Goal: Transaction & Acquisition: Purchase product/service

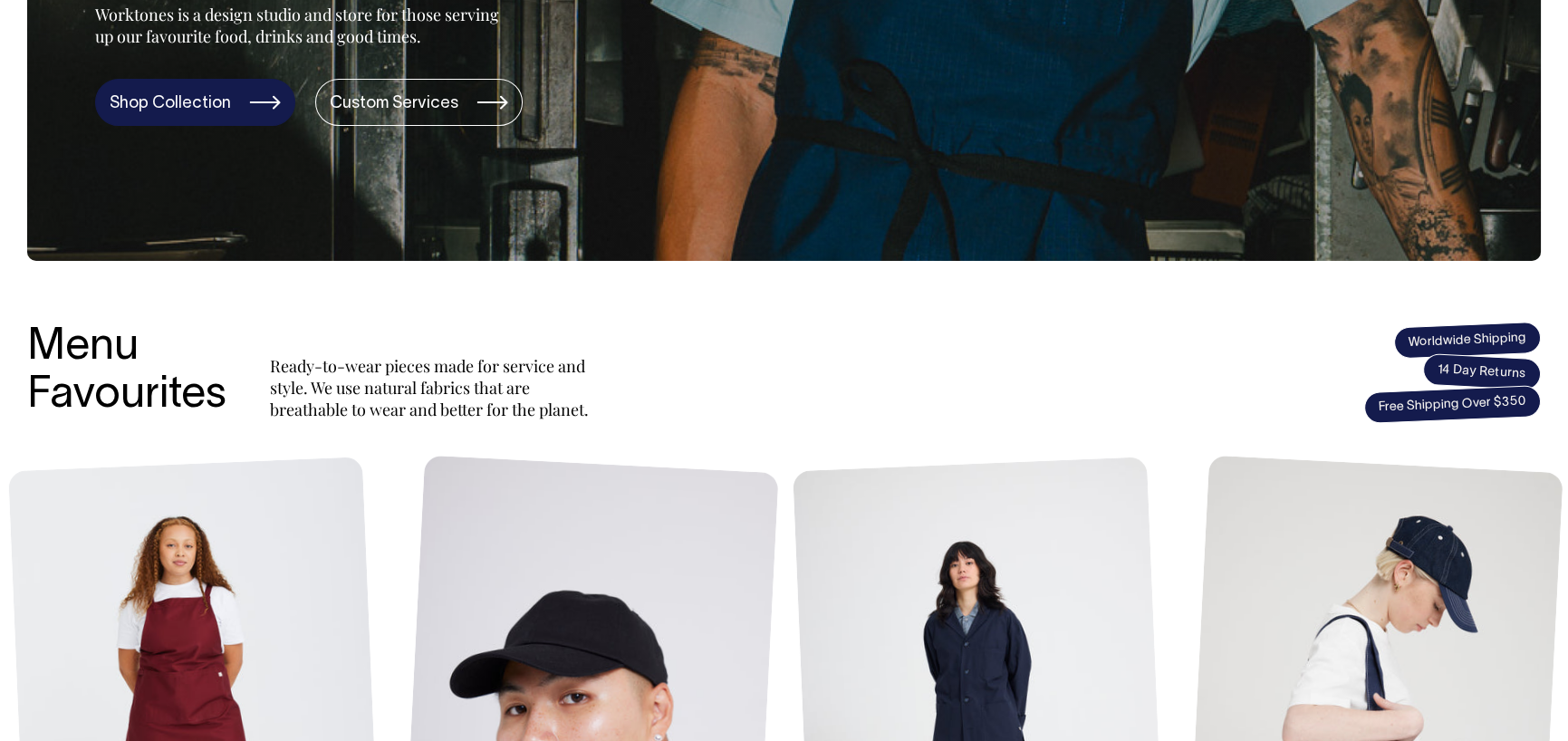
click at [190, 114] on link "Shop Collection" at bounding box center [195, 102] width 200 height 47
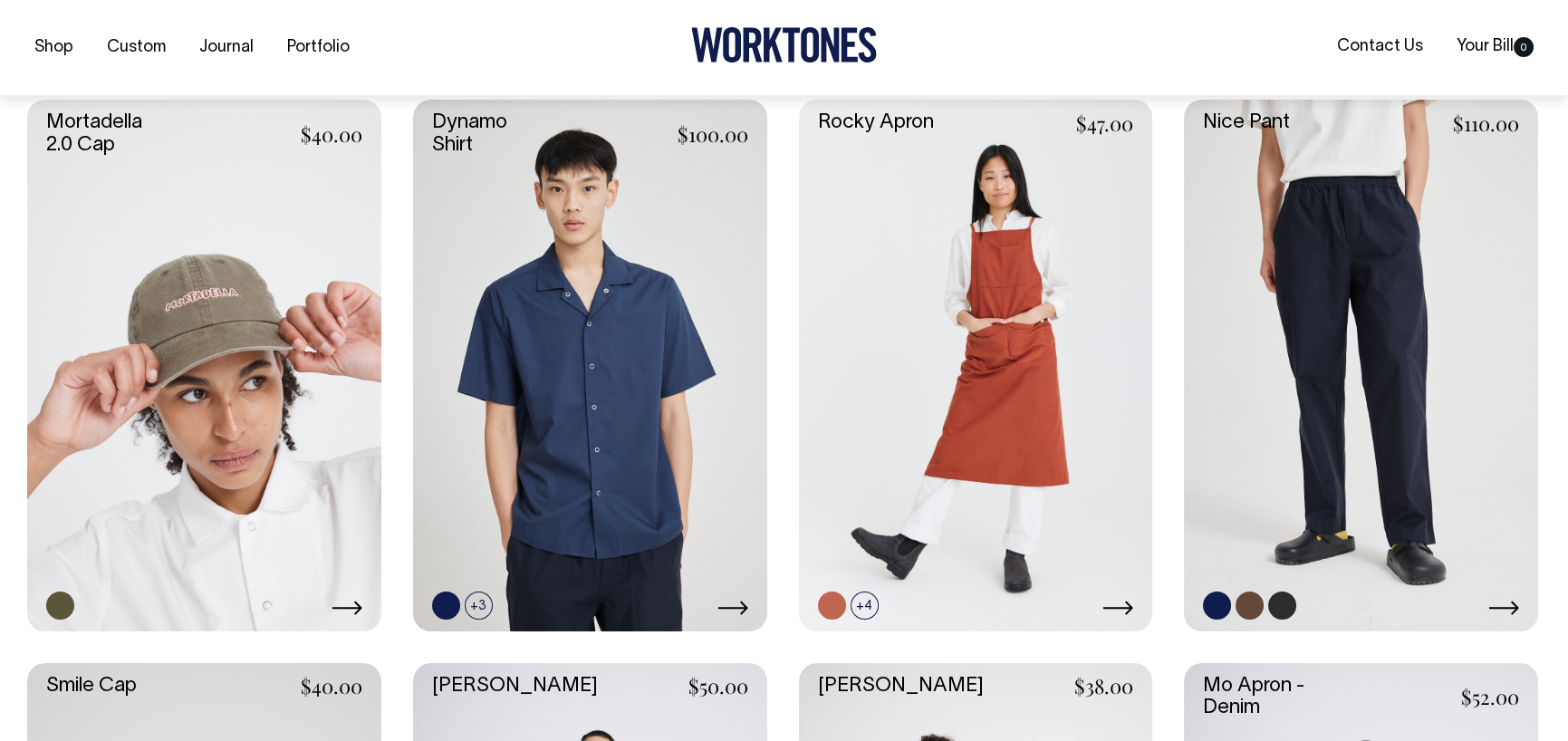
click at [1386, 330] on link at bounding box center [1360, 364] width 354 height 530
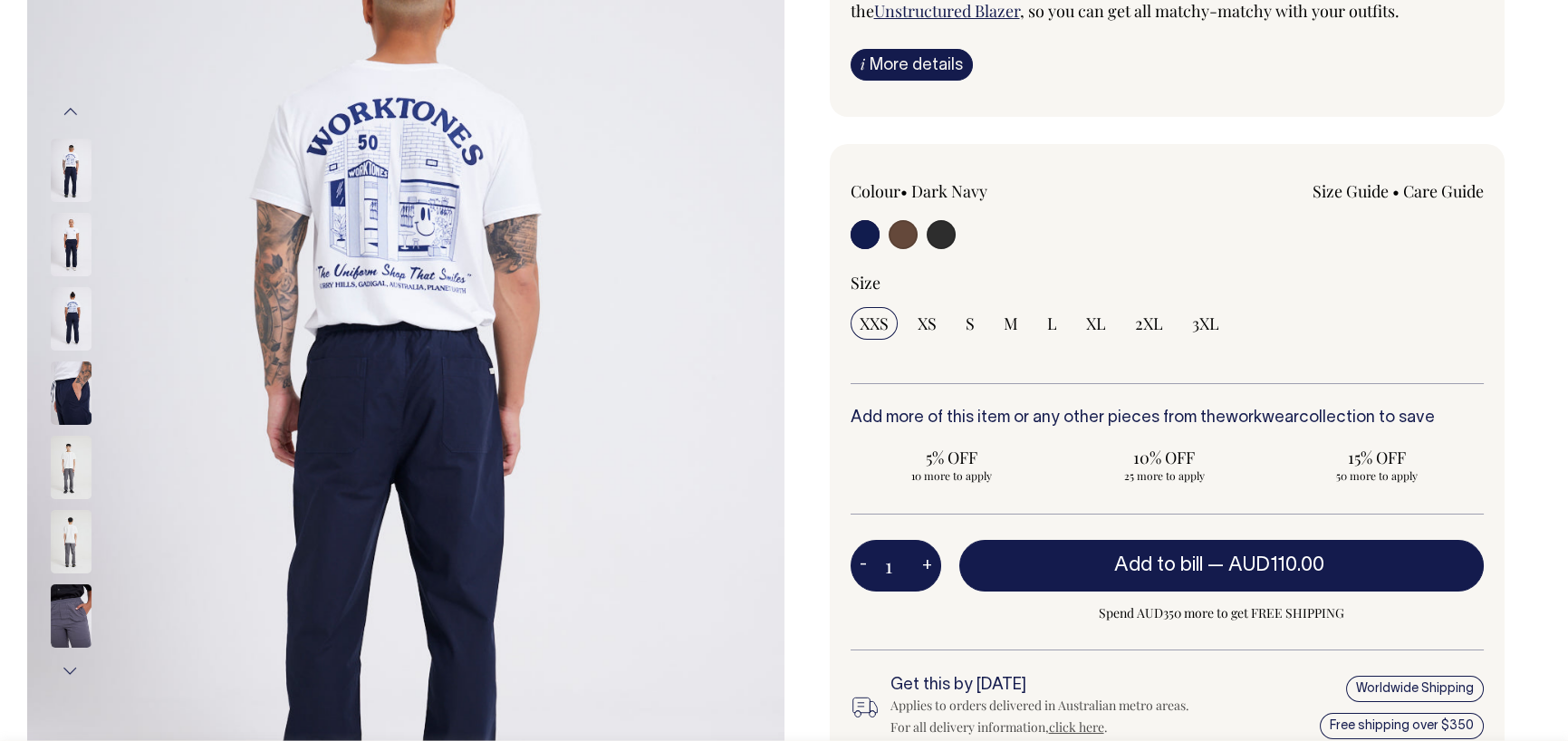
scroll to position [271, 0]
click at [74, 458] on img at bounding box center [71, 467] width 41 height 63
click at [933, 230] on input "radio" at bounding box center [941, 235] width 29 height 29
radio input "true"
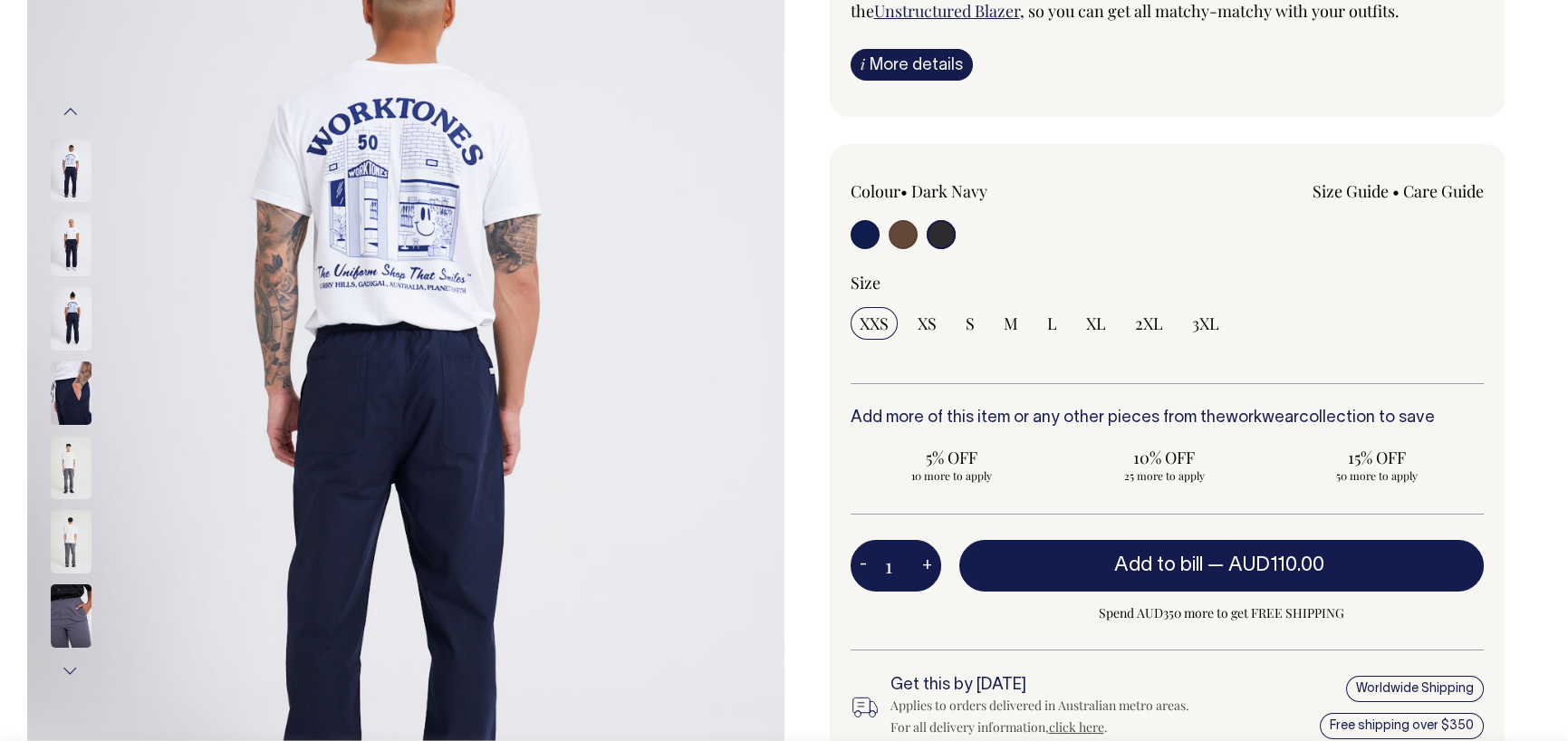
select select "Charcoal"
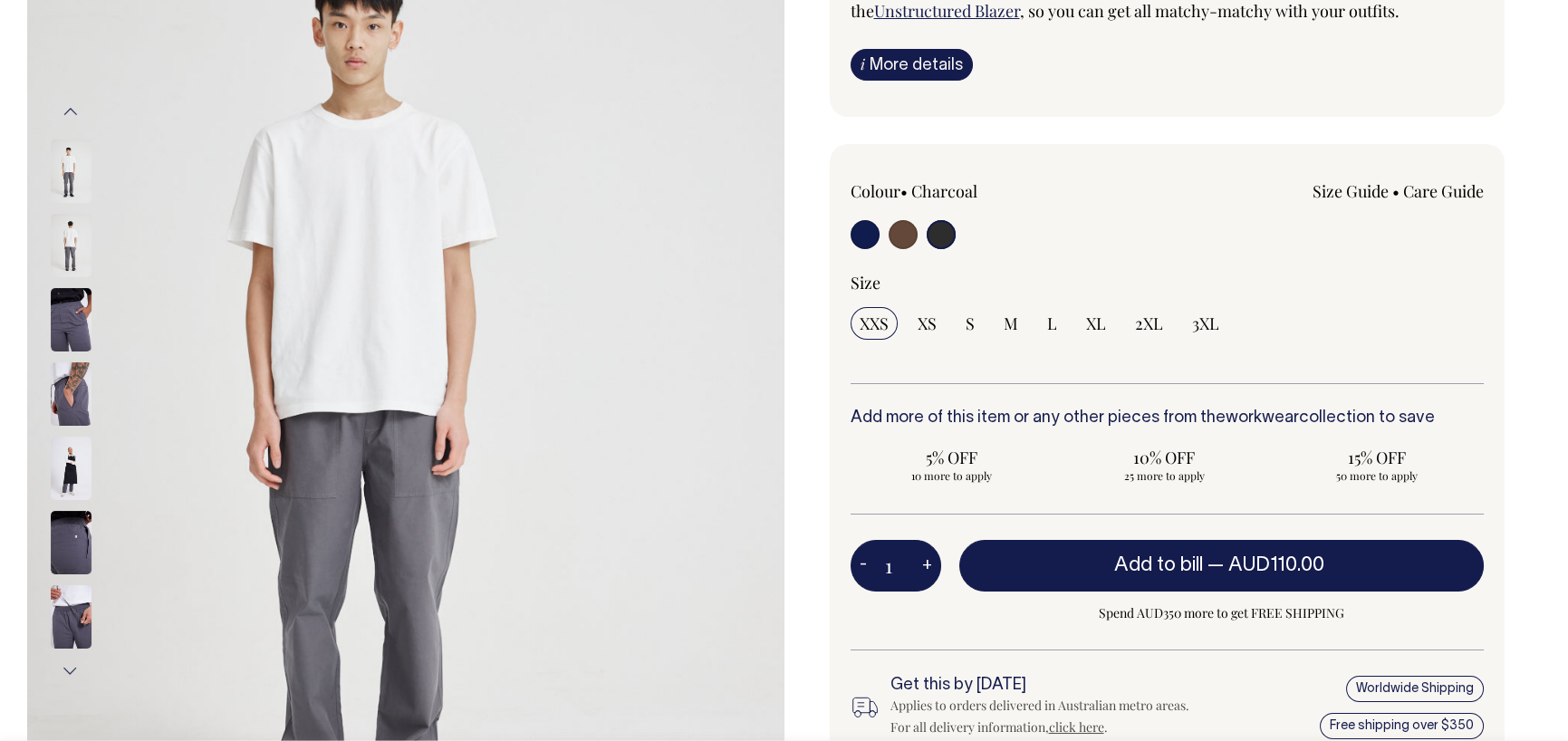
click at [933, 234] on input "radio" at bounding box center [941, 235] width 29 height 29
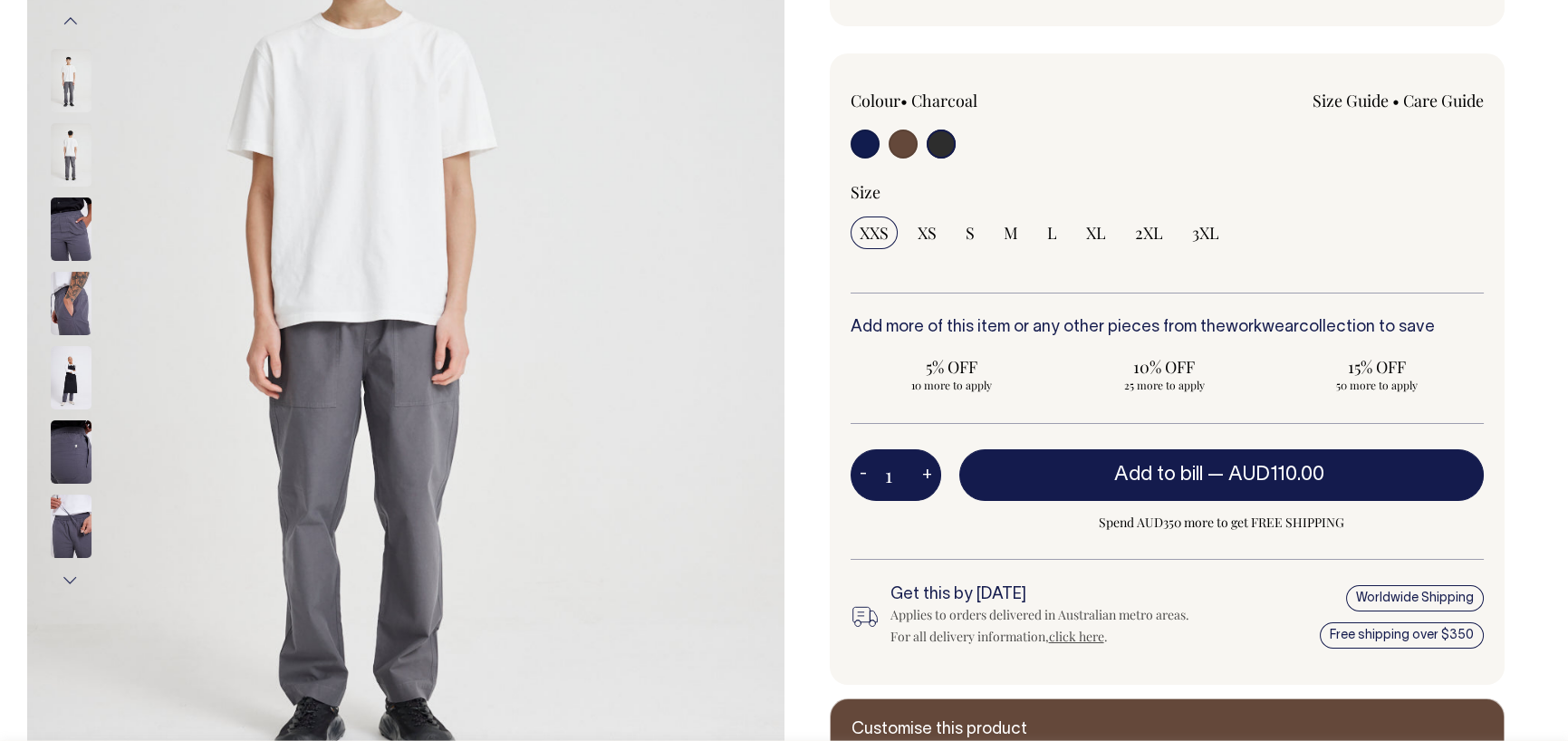
click at [901, 134] on input "radio" at bounding box center [903, 144] width 29 height 29
radio input "true"
radio input "false"
radio input "true"
select select "Chocolate"
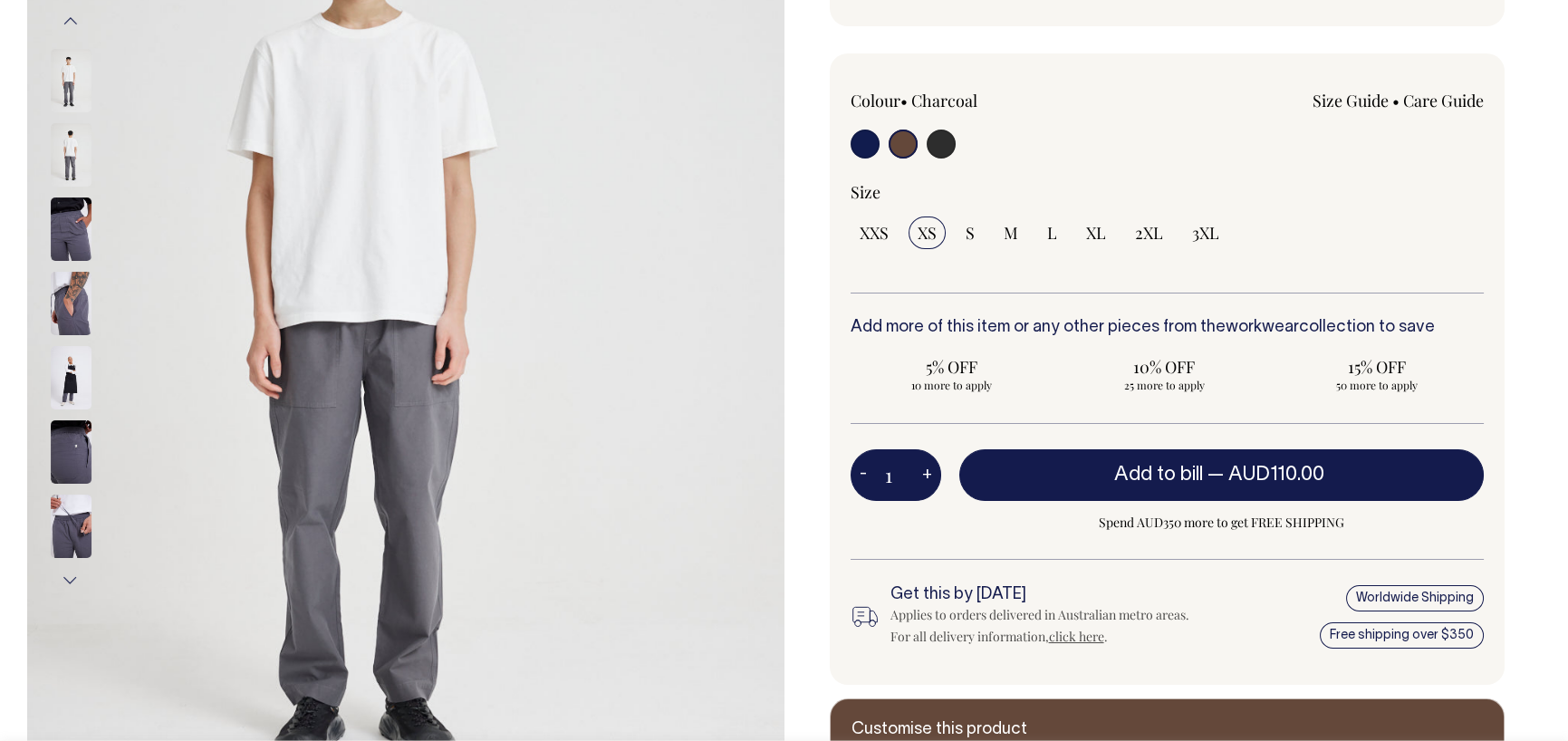
scroll to position [362, 0]
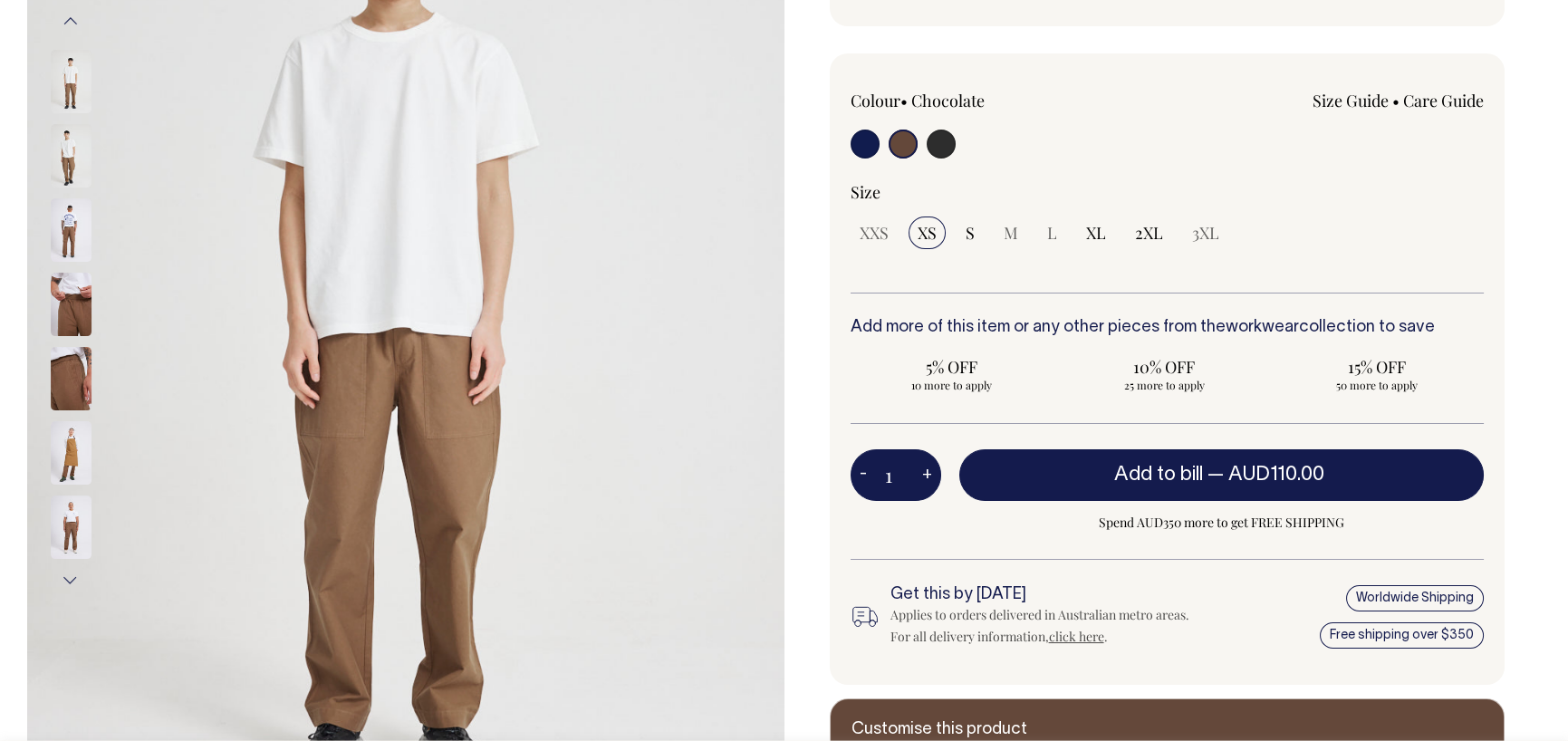
click at [869, 143] on input "radio" at bounding box center [865, 144] width 29 height 29
radio input "true"
select select "Dark Navy"
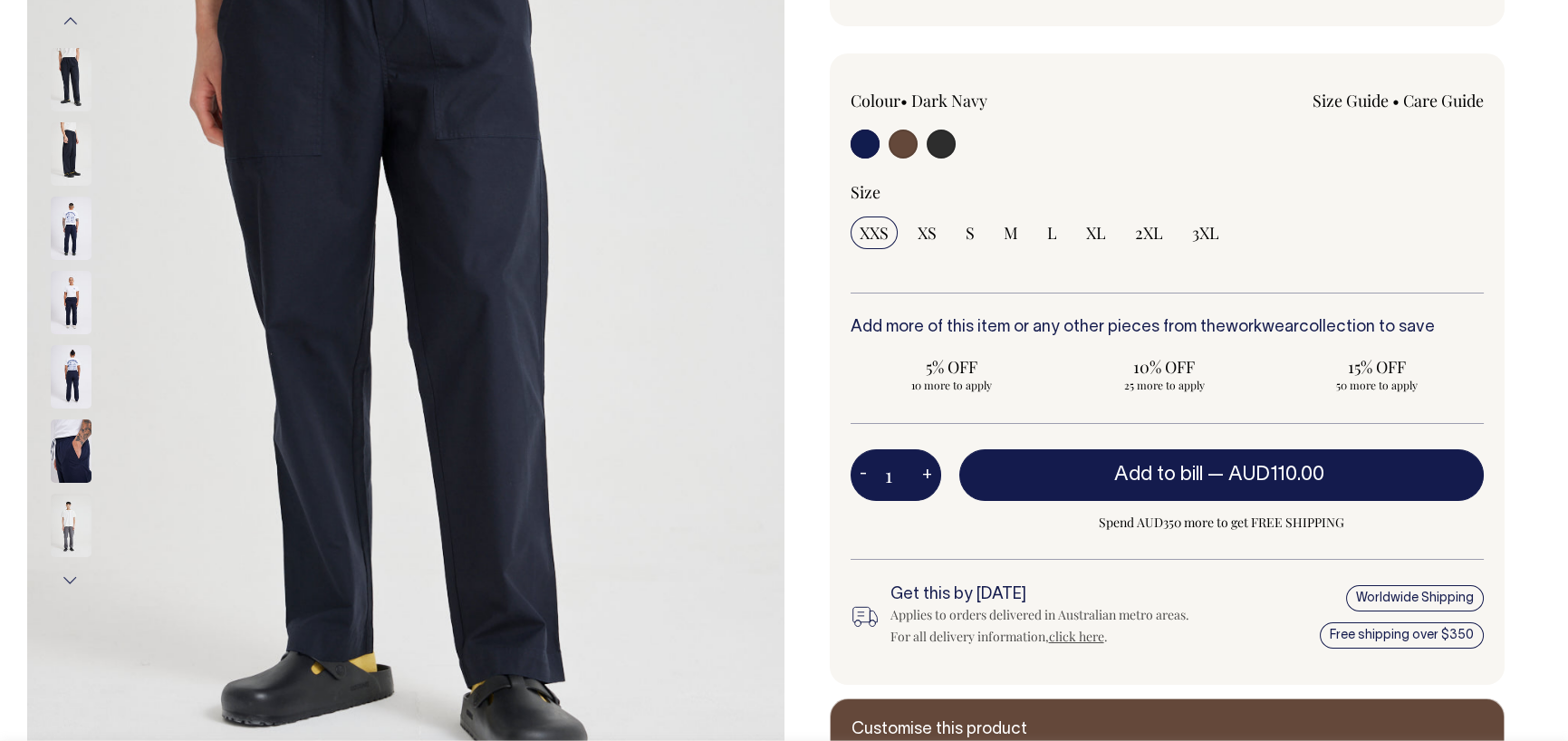
click at [963, 139] on div at bounding box center [977, 146] width 253 height 34
click at [944, 137] on input "radio" at bounding box center [941, 144] width 29 height 29
radio input "true"
select select "Charcoal"
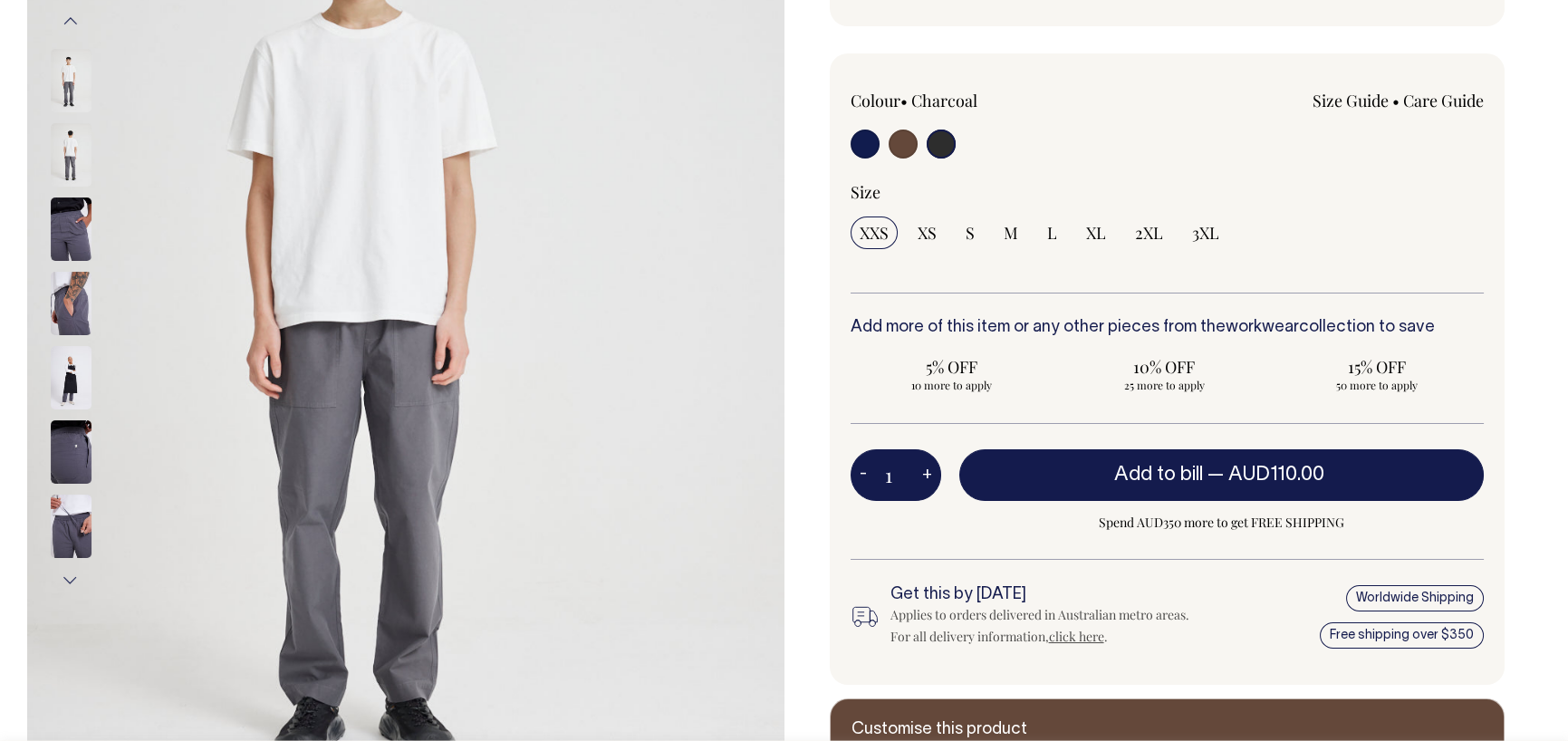
click at [866, 140] on input "radio" at bounding box center [865, 144] width 29 height 29
radio input "true"
select select "Dark Navy"
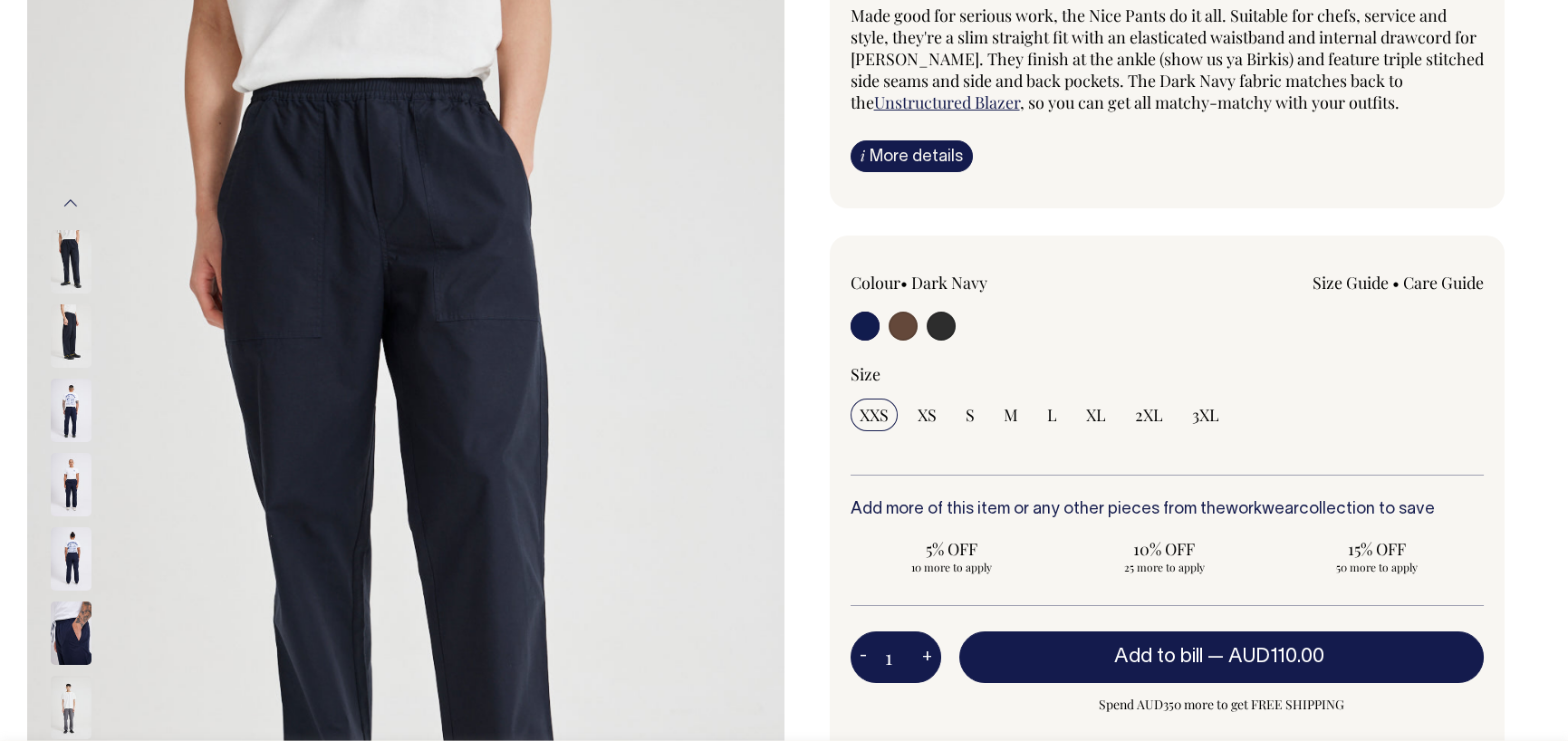
scroll to position [181, 0]
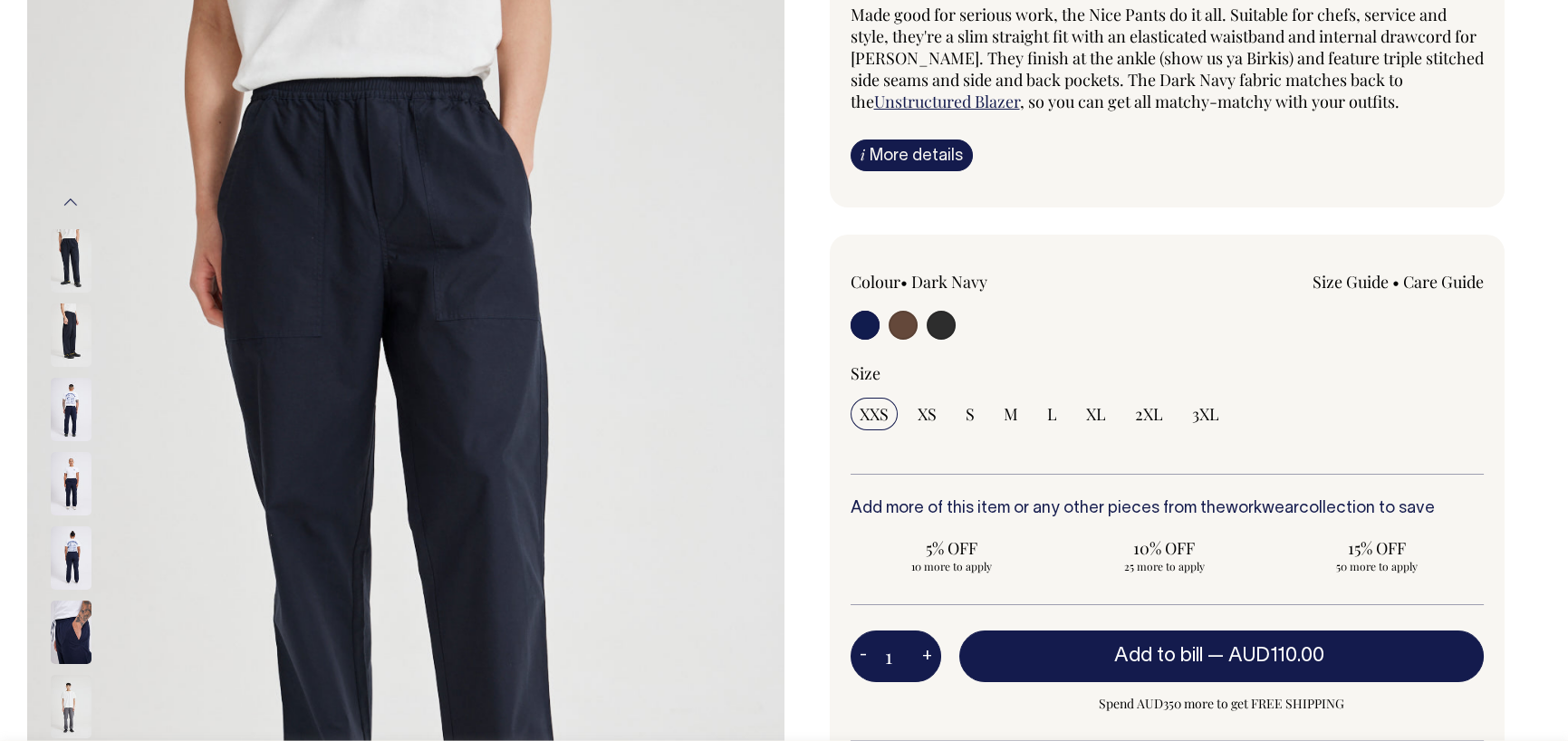
click at [919, 147] on link "i More details" at bounding box center [912, 154] width 123 height 32
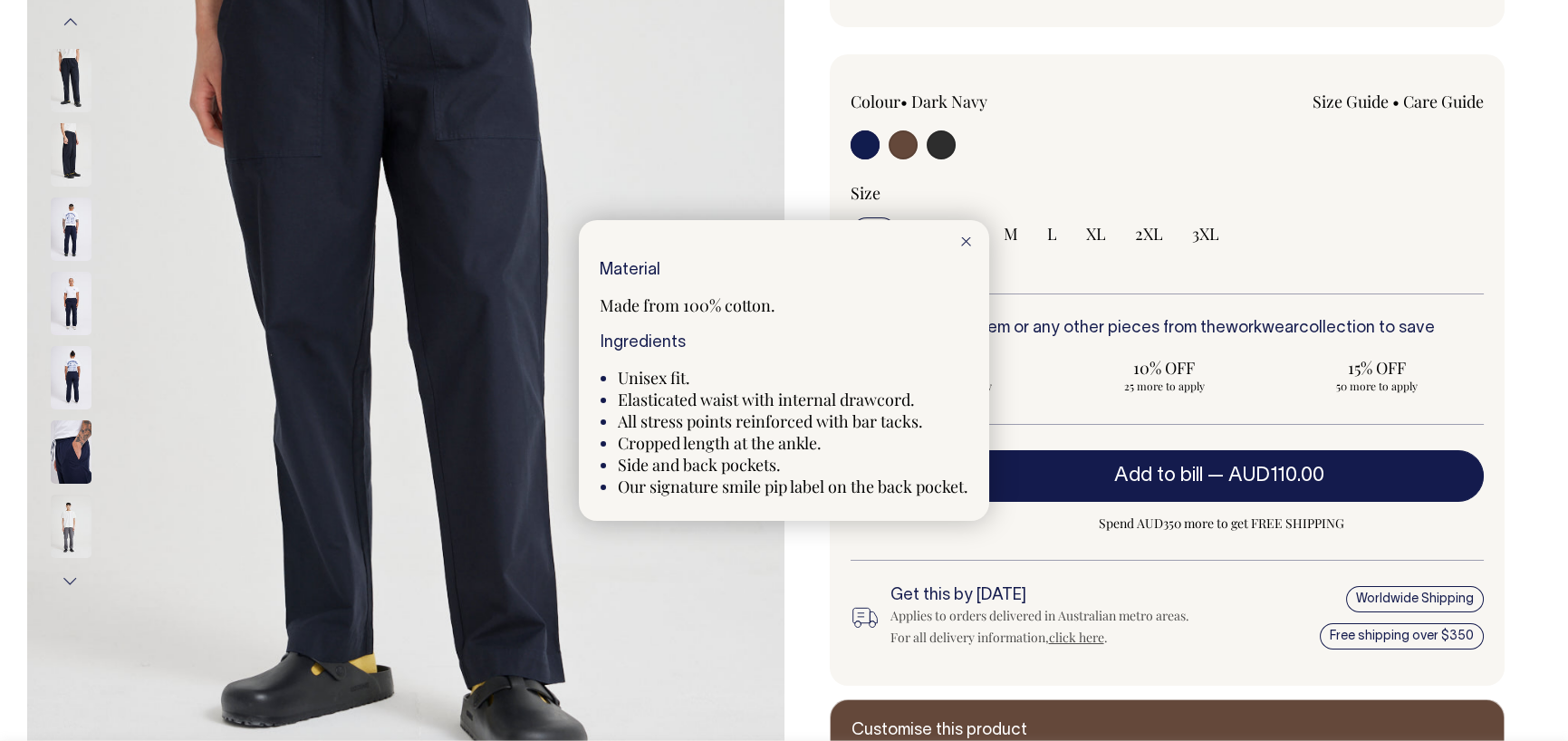
scroll to position [362, 0]
click at [974, 237] on div at bounding box center [966, 241] width 46 height 40
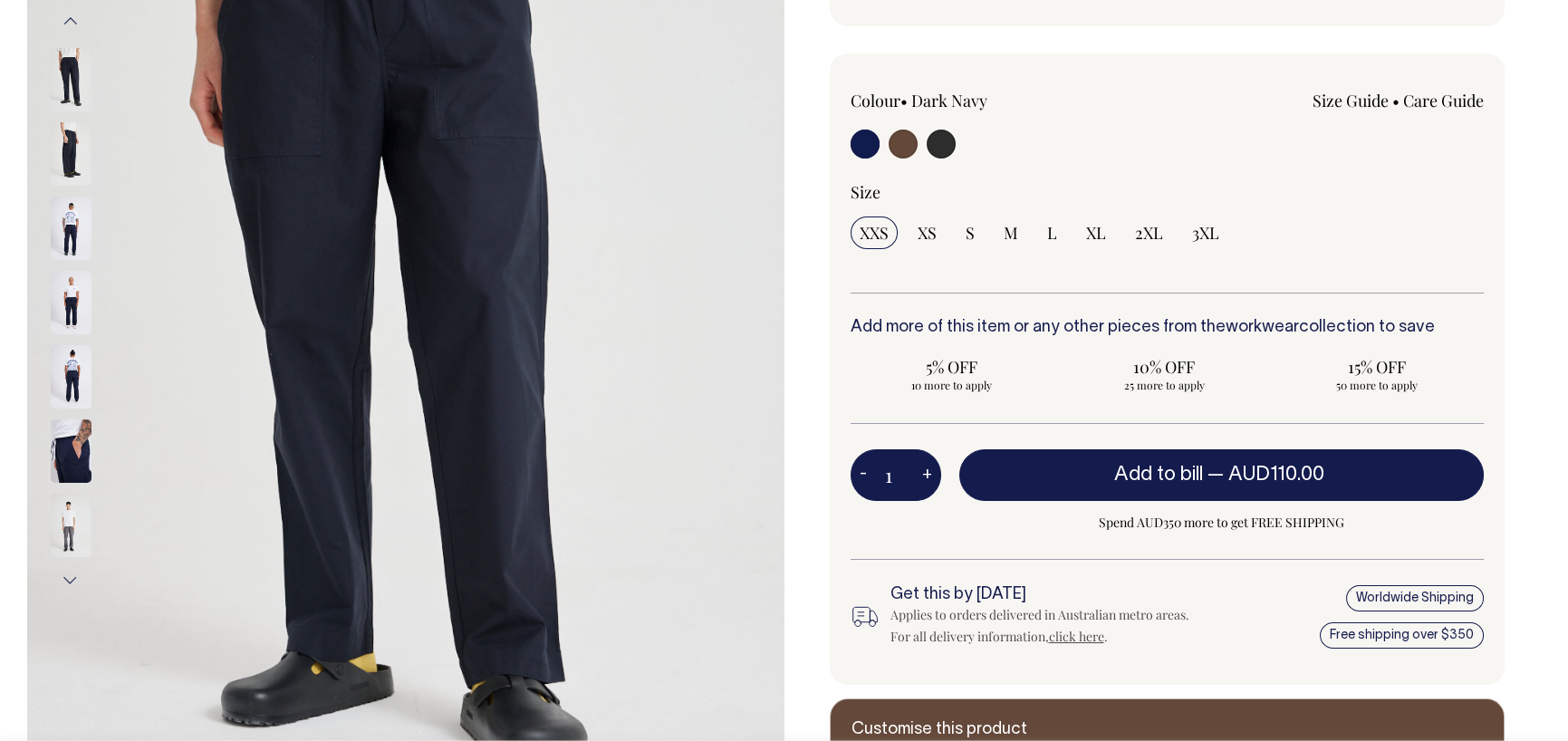
click at [1348, 102] on link "Size Guide" at bounding box center [1350, 101] width 76 height 22
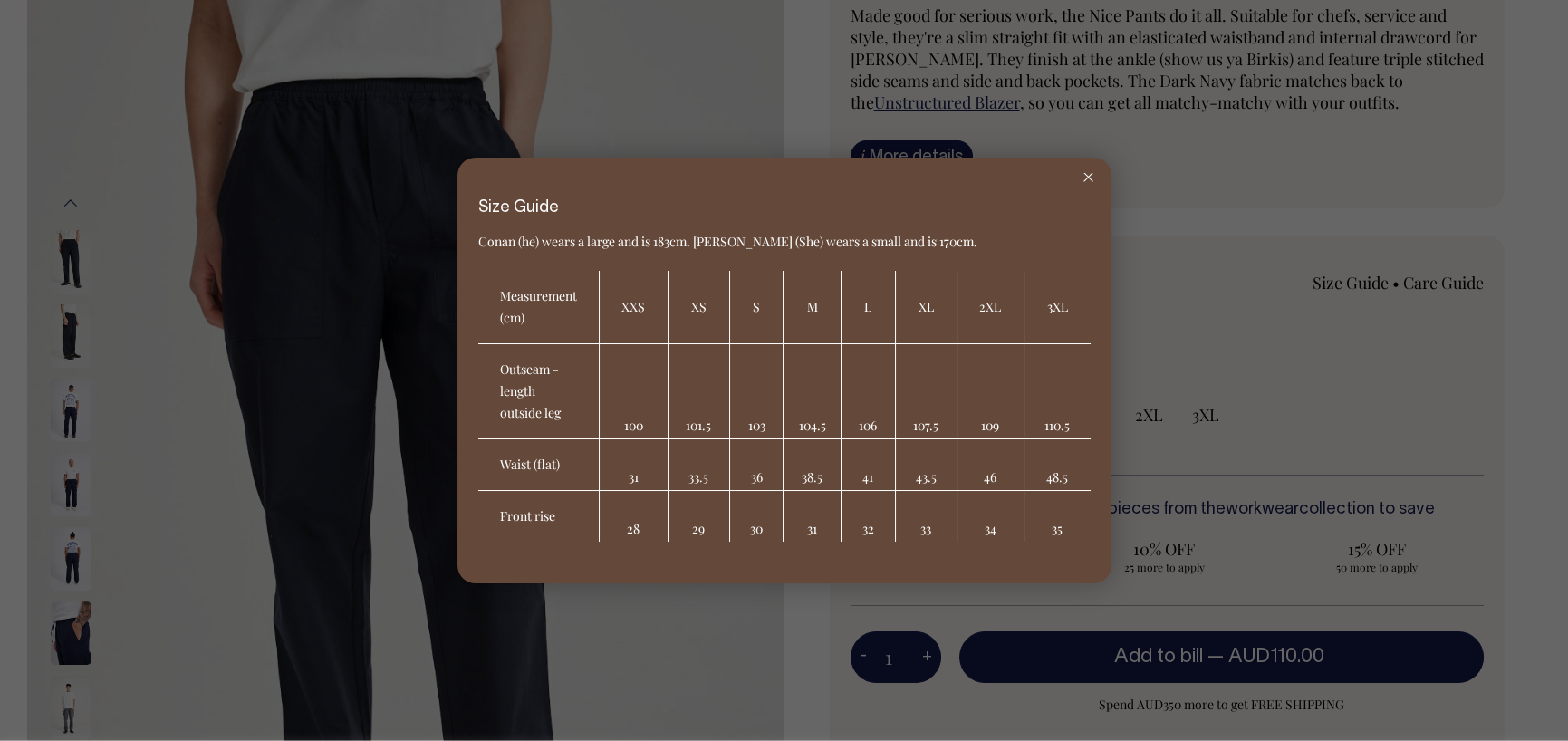
scroll to position [181, 0]
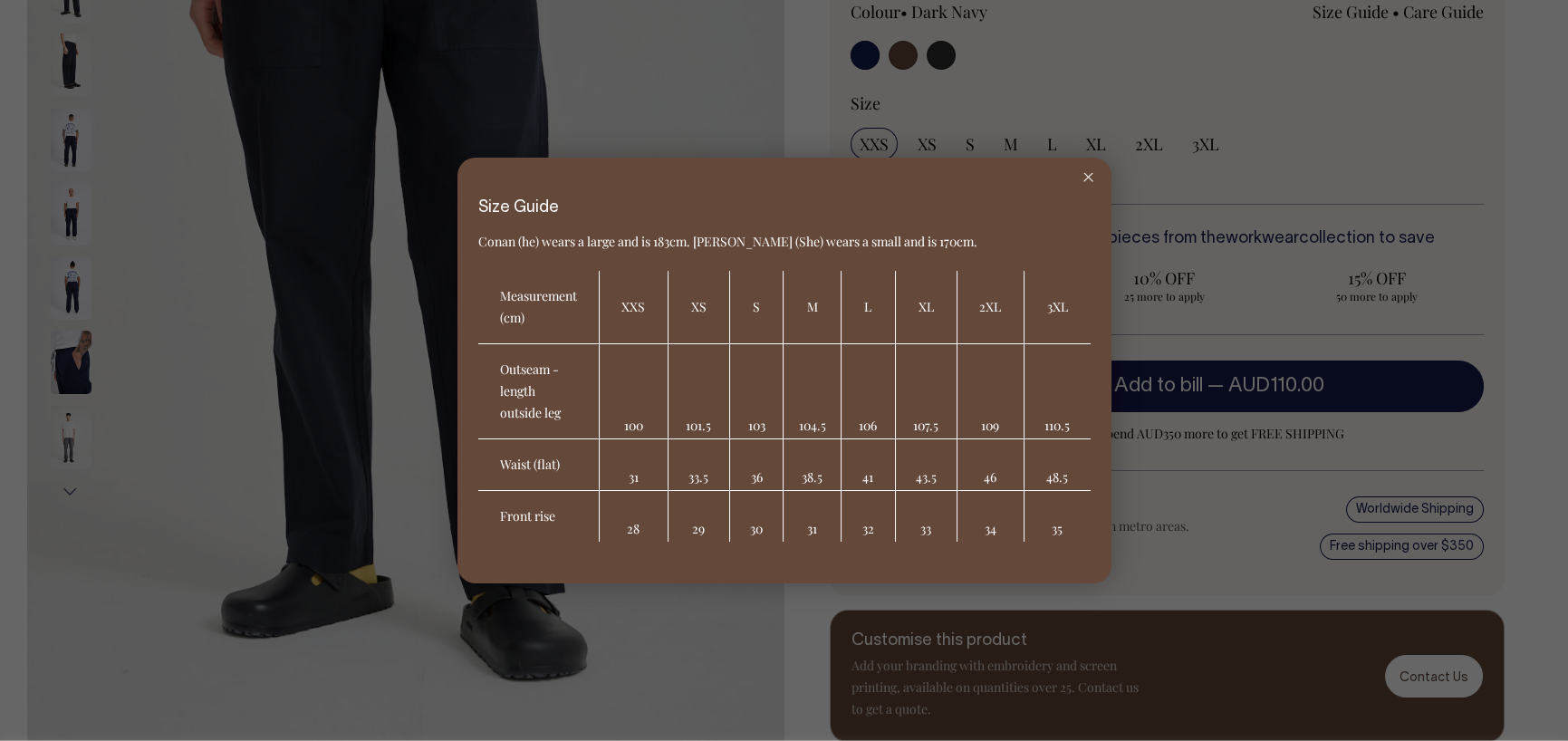
click at [1078, 180] on div at bounding box center [1088, 177] width 46 height 40
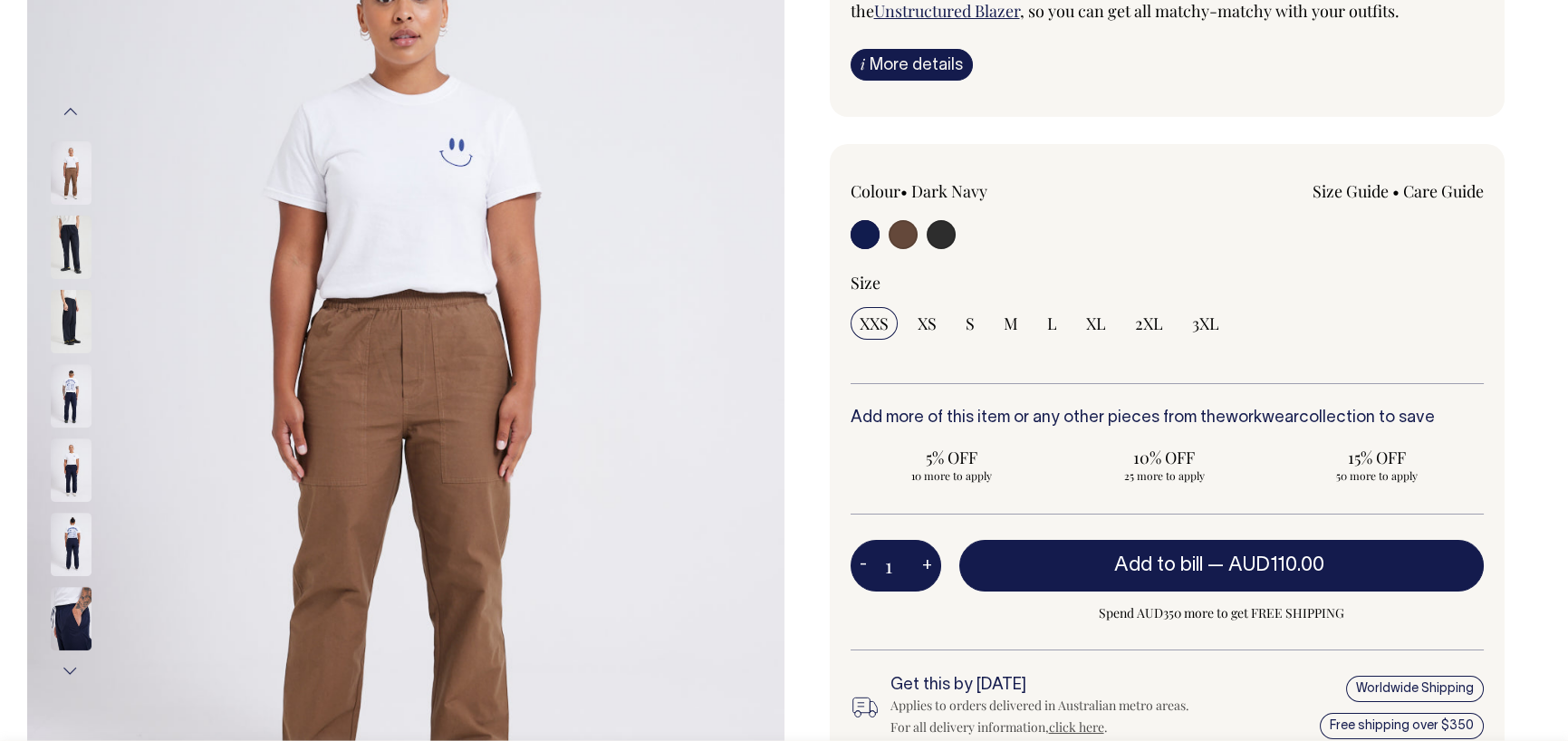
scroll to position [271, 0]
click at [78, 461] on img at bounding box center [71, 470] width 41 height 63
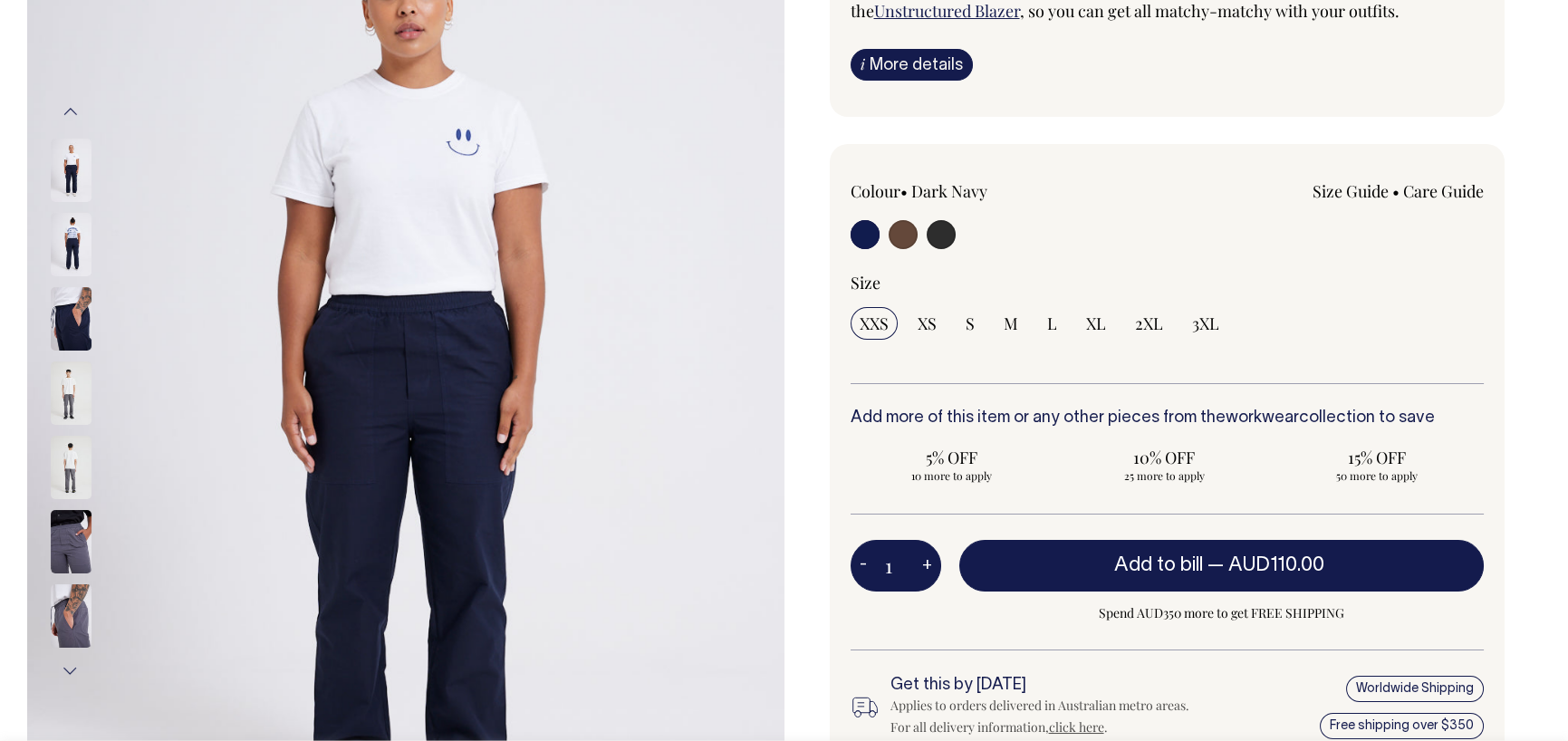
click at [80, 395] on img at bounding box center [71, 393] width 41 height 63
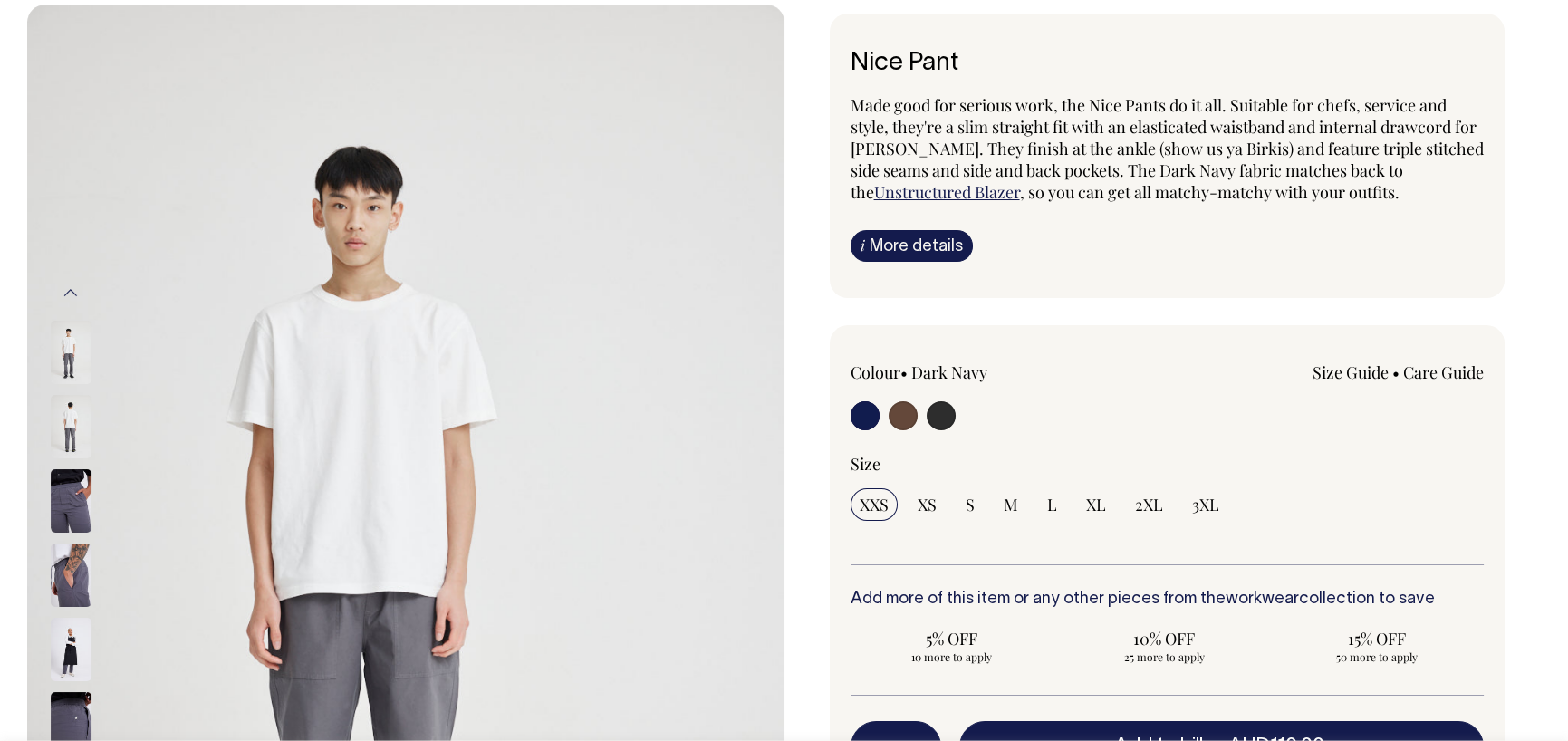
scroll to position [90, 0]
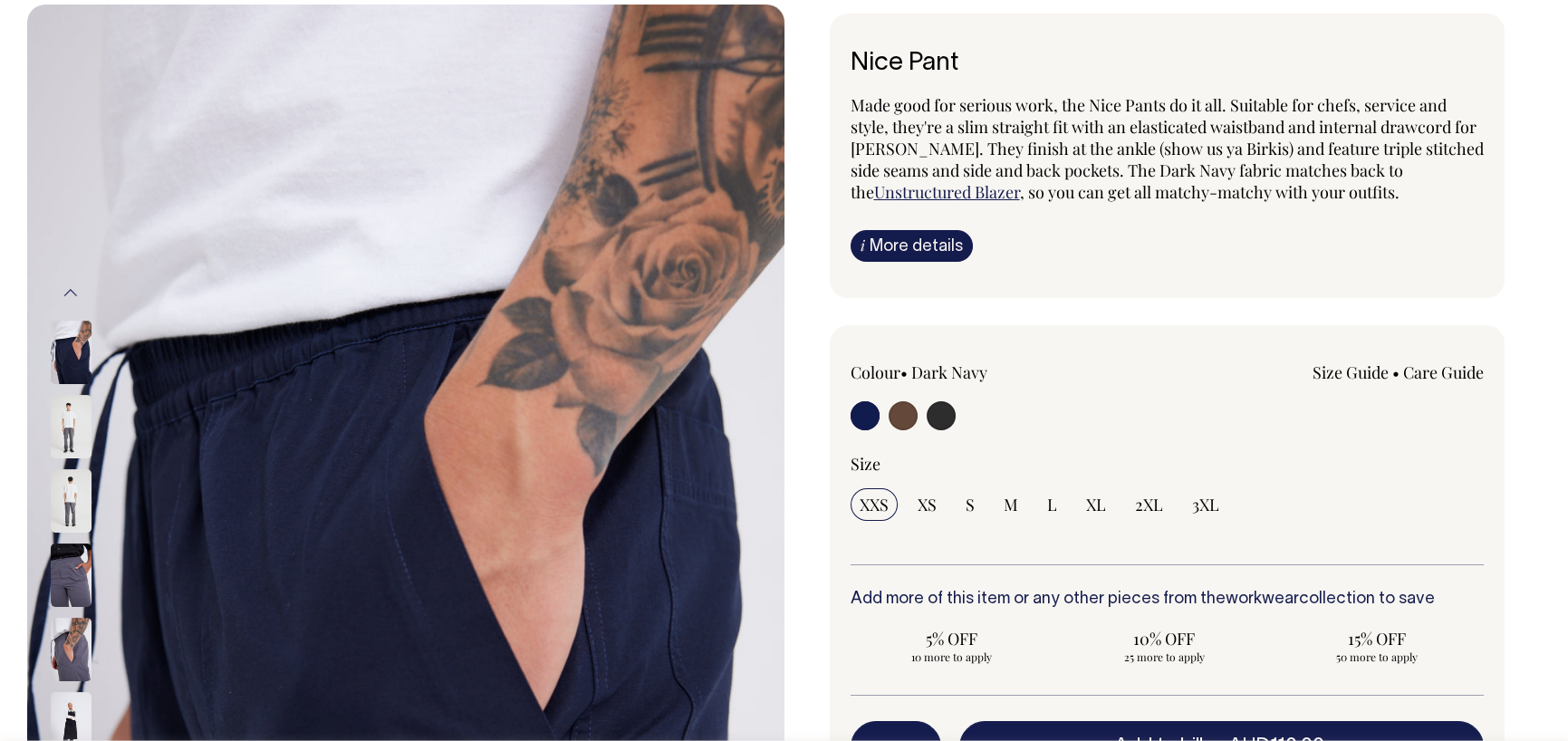
click at [73, 350] on img at bounding box center [71, 352] width 41 height 63
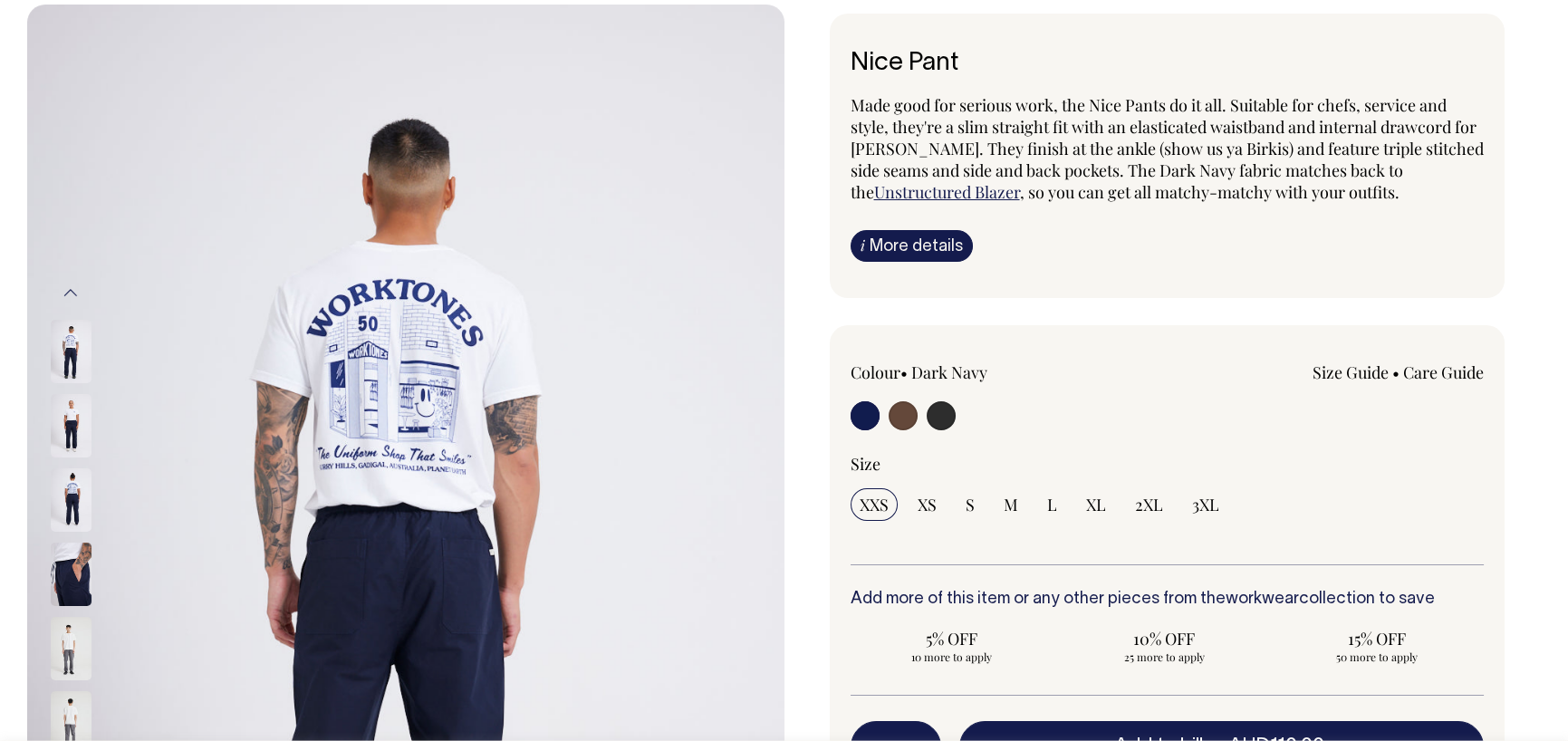
click at [71, 362] on img at bounding box center [71, 351] width 41 height 63
click at [70, 412] on img at bounding box center [71, 426] width 41 height 63
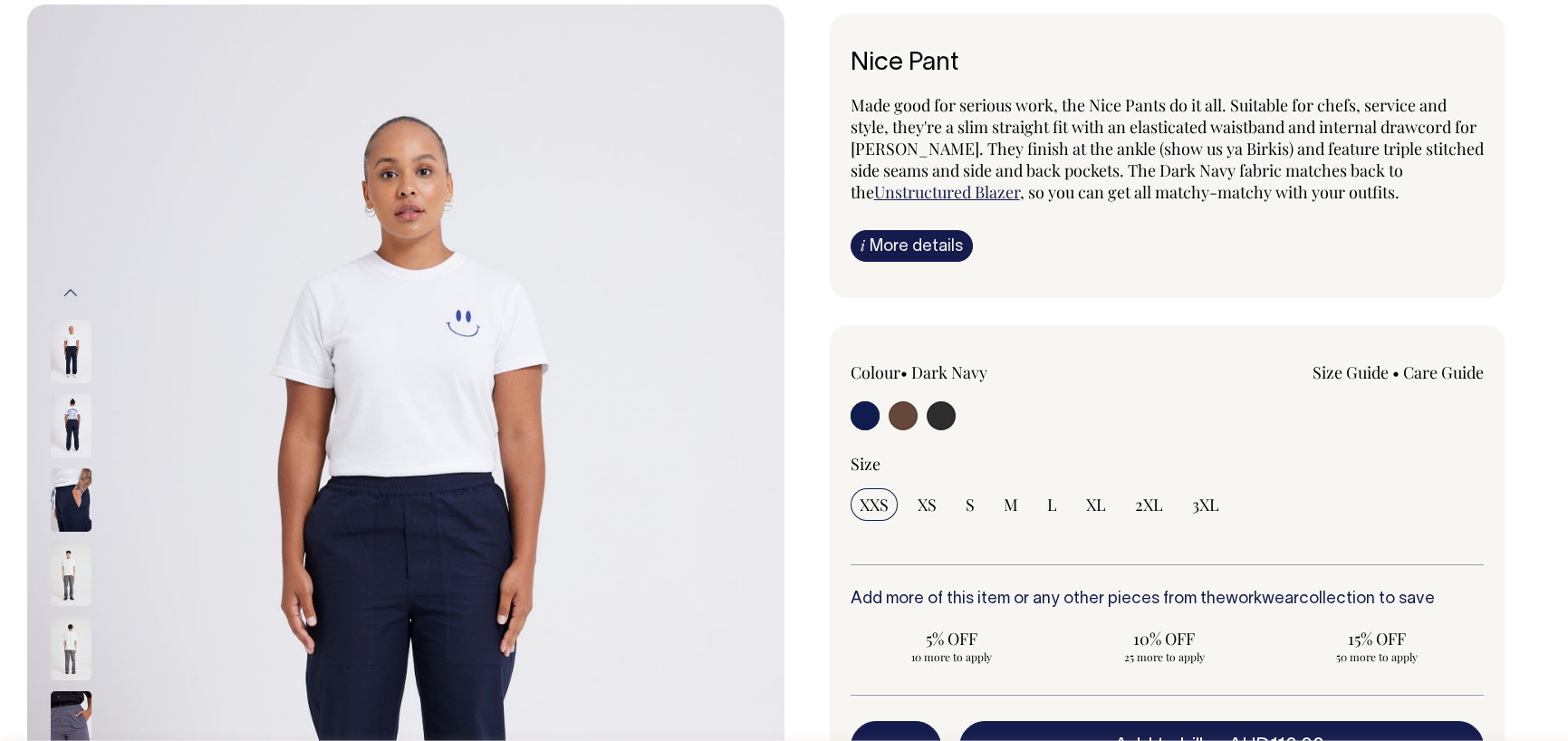
click at [82, 417] on img at bounding box center [71, 426] width 41 height 63
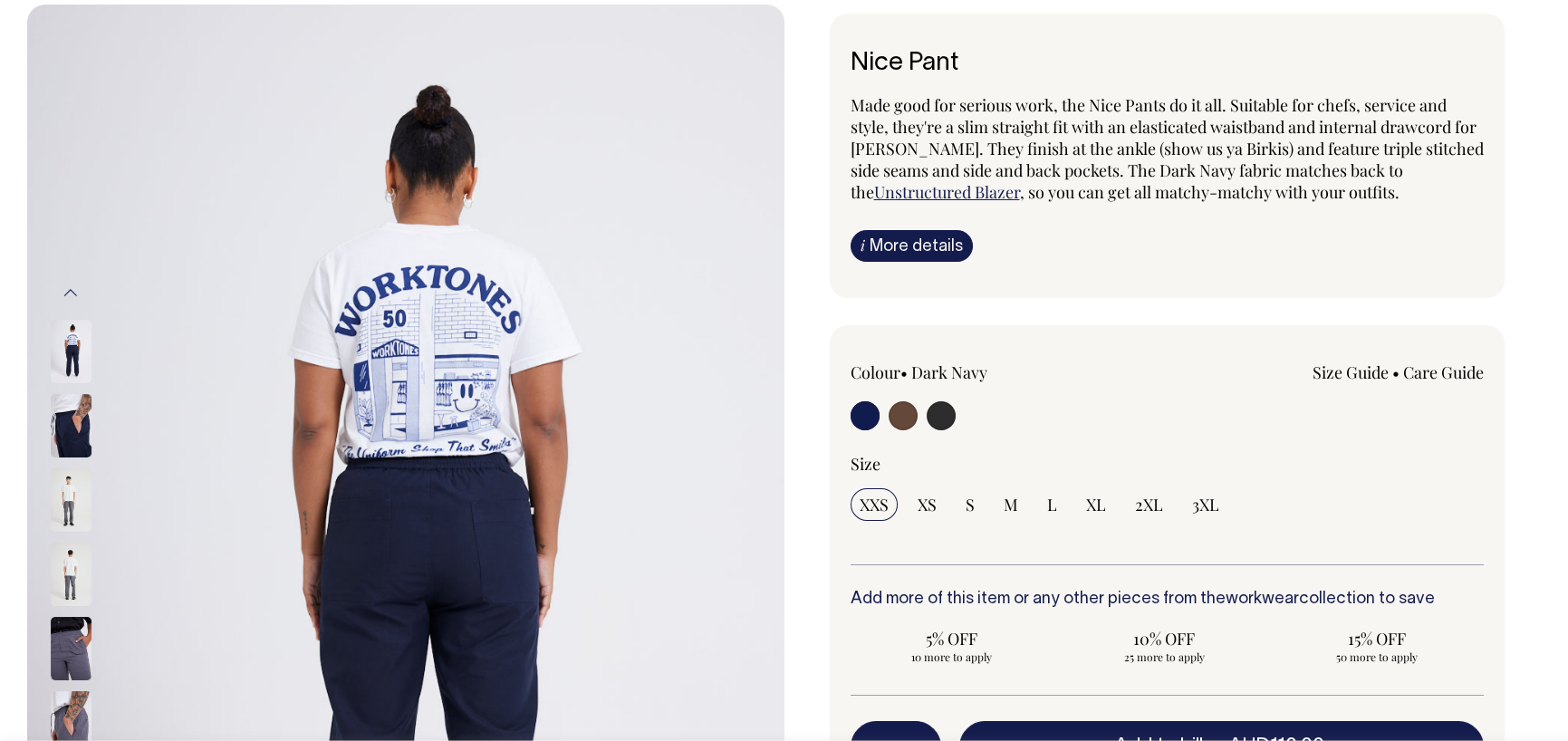
click at [69, 430] on img at bounding box center [71, 426] width 41 height 63
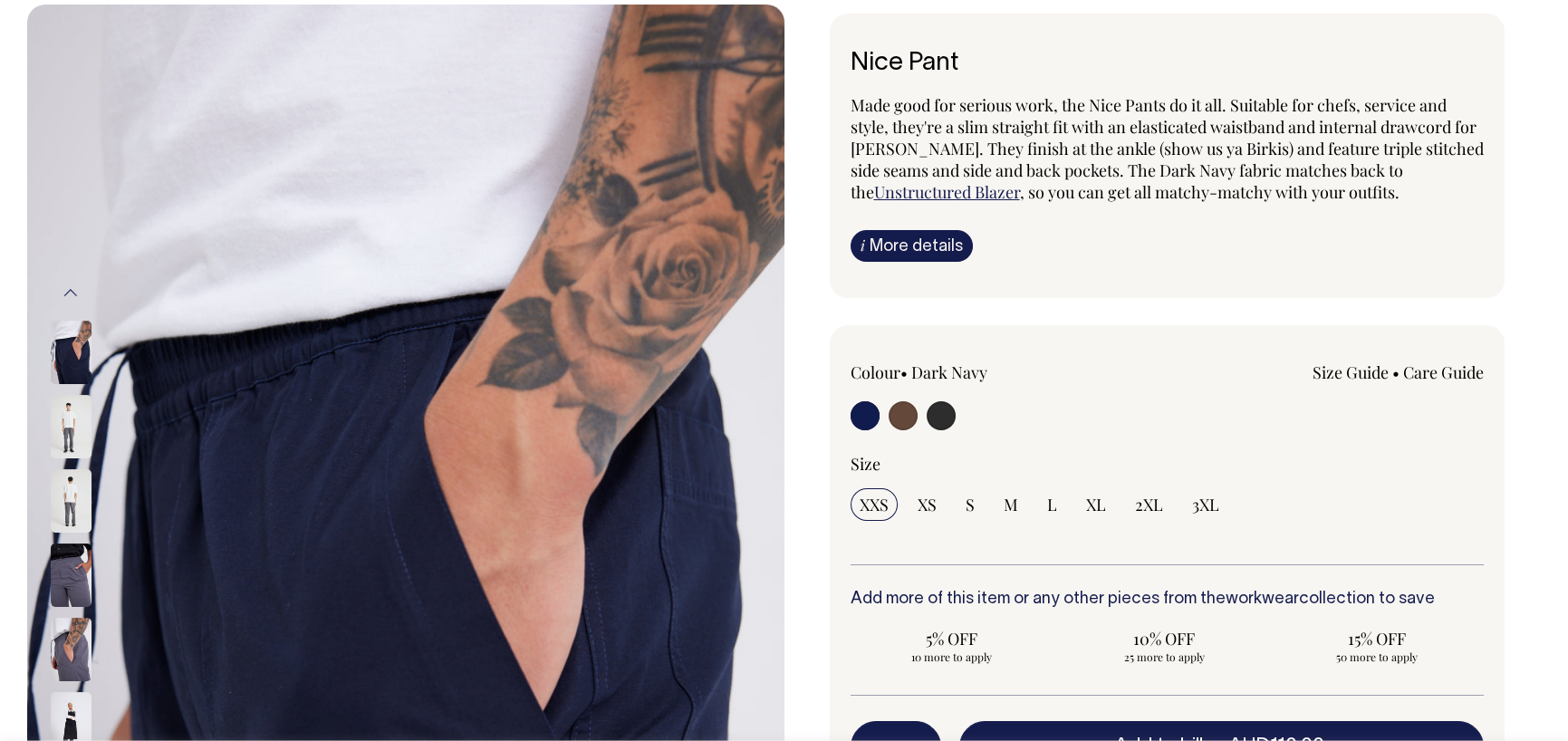
click at [73, 423] on img at bounding box center [71, 427] width 41 height 63
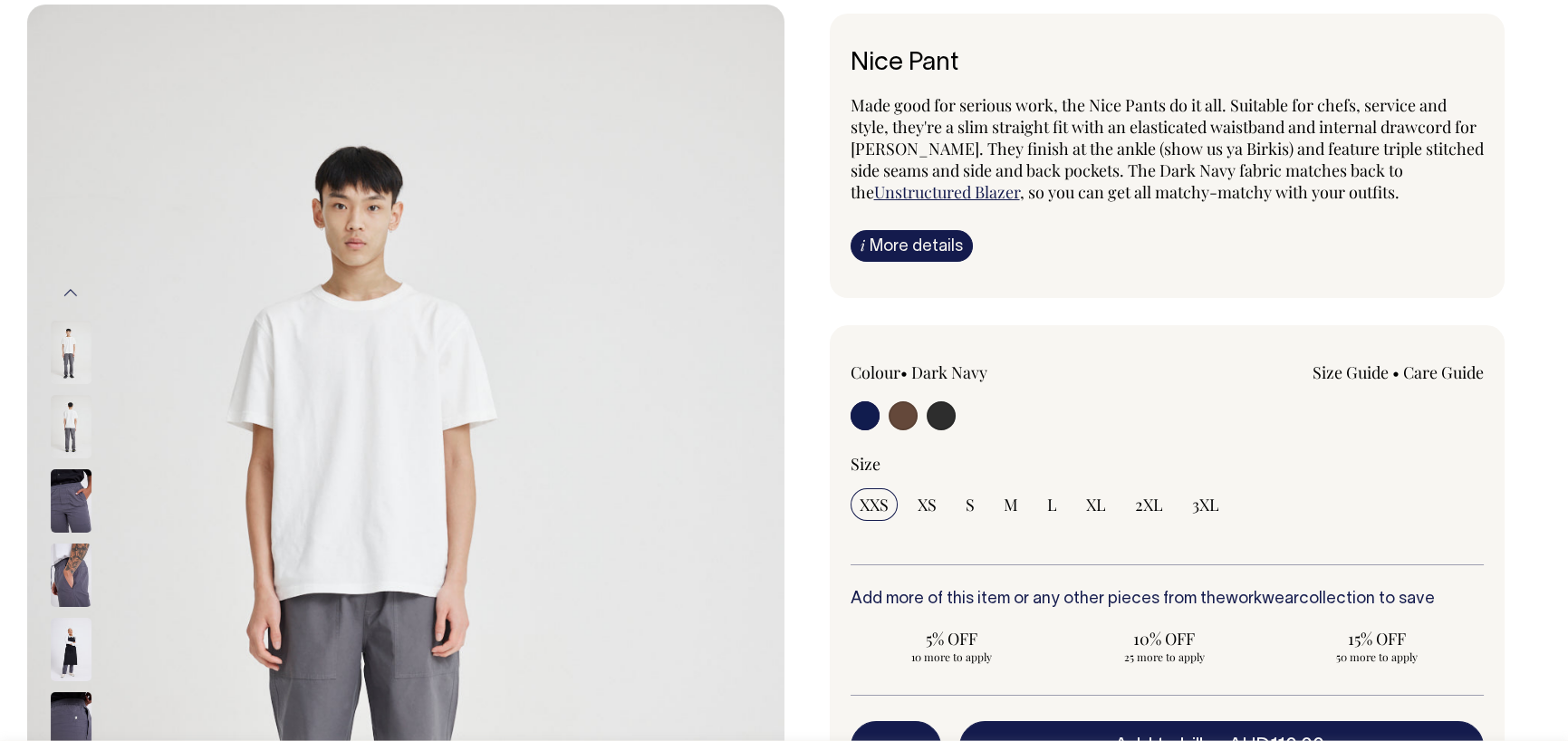
click at [73, 423] on img at bounding box center [71, 427] width 41 height 63
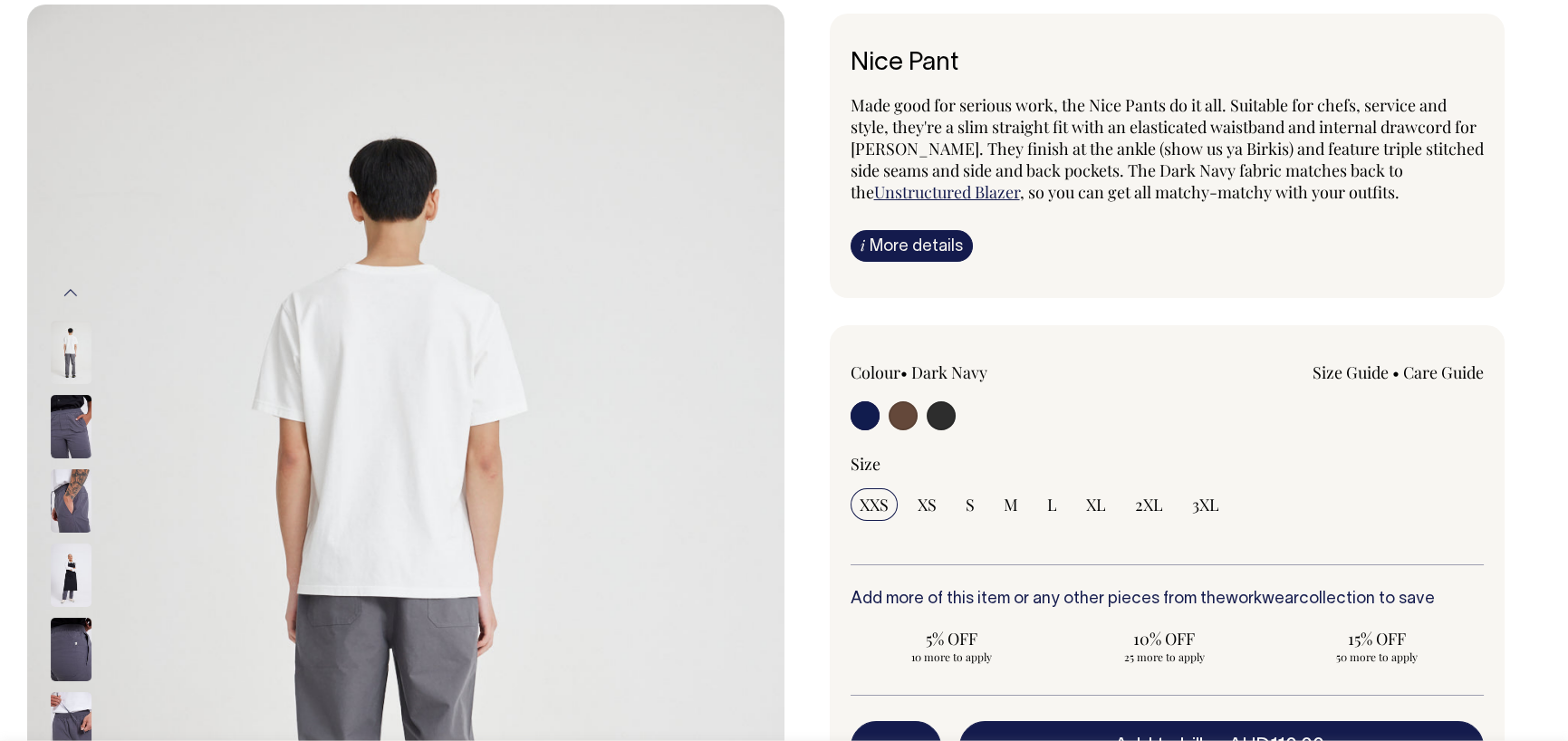
click at [73, 423] on img at bounding box center [71, 427] width 41 height 63
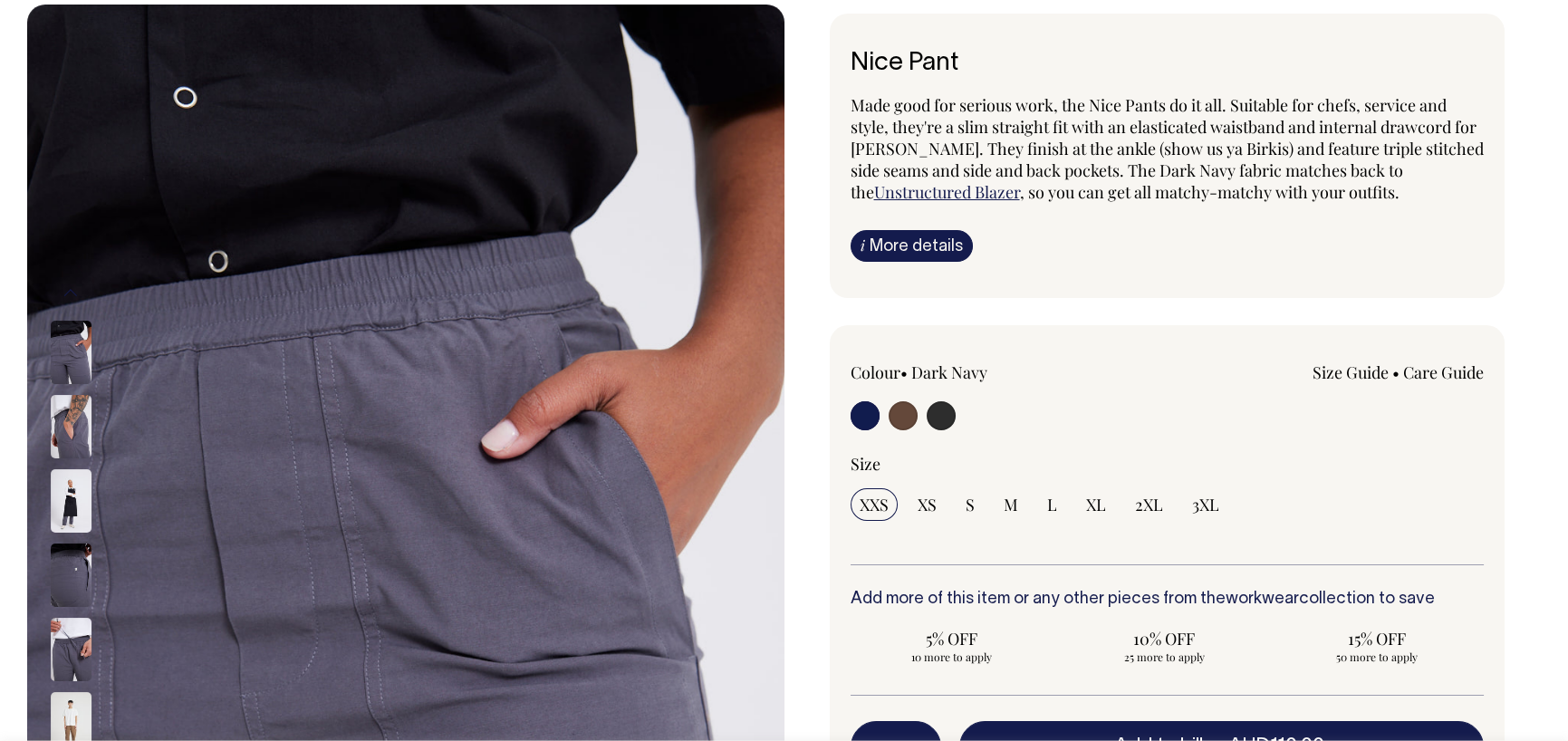
click at [72, 429] on img at bounding box center [71, 427] width 41 height 63
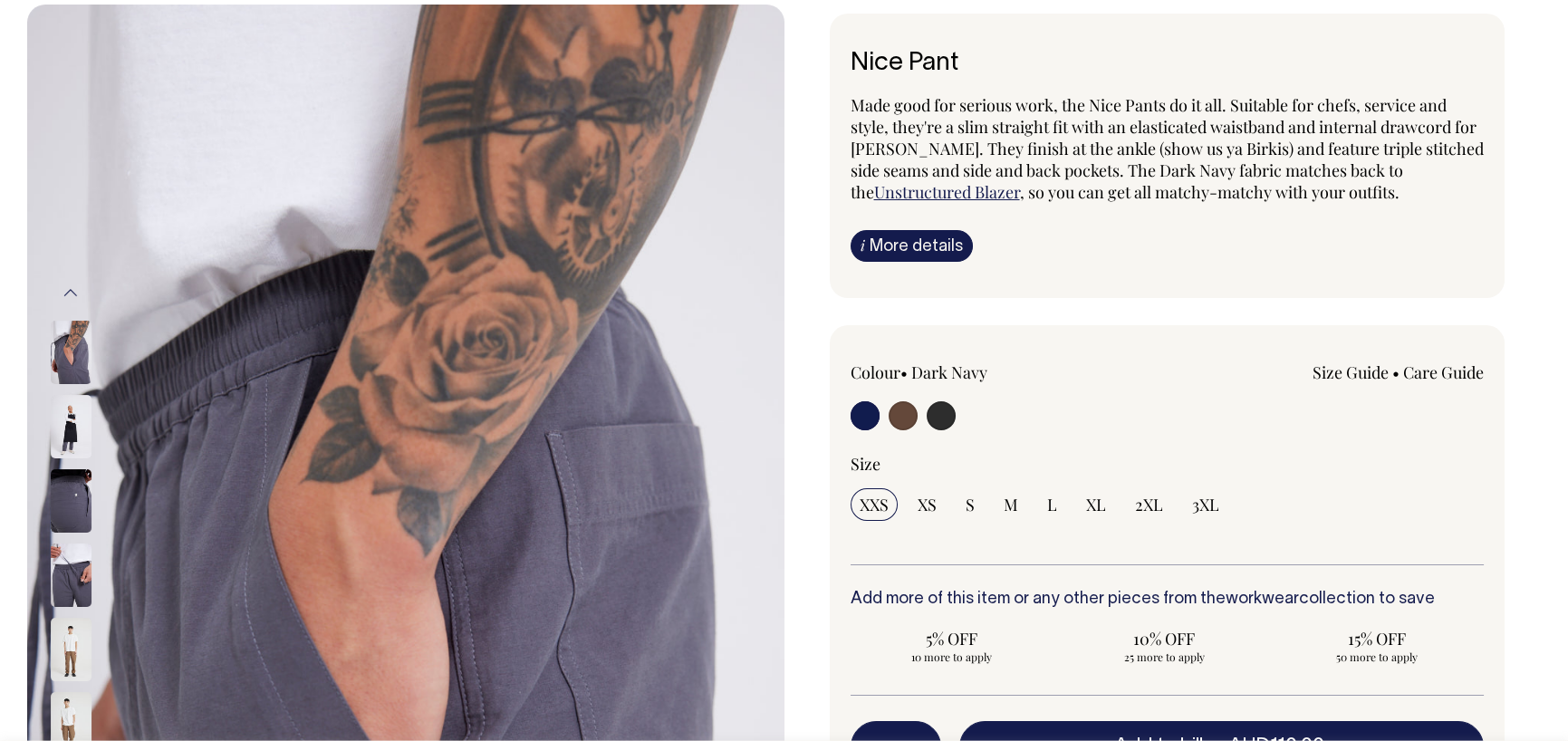
click at [72, 429] on img at bounding box center [71, 427] width 41 height 63
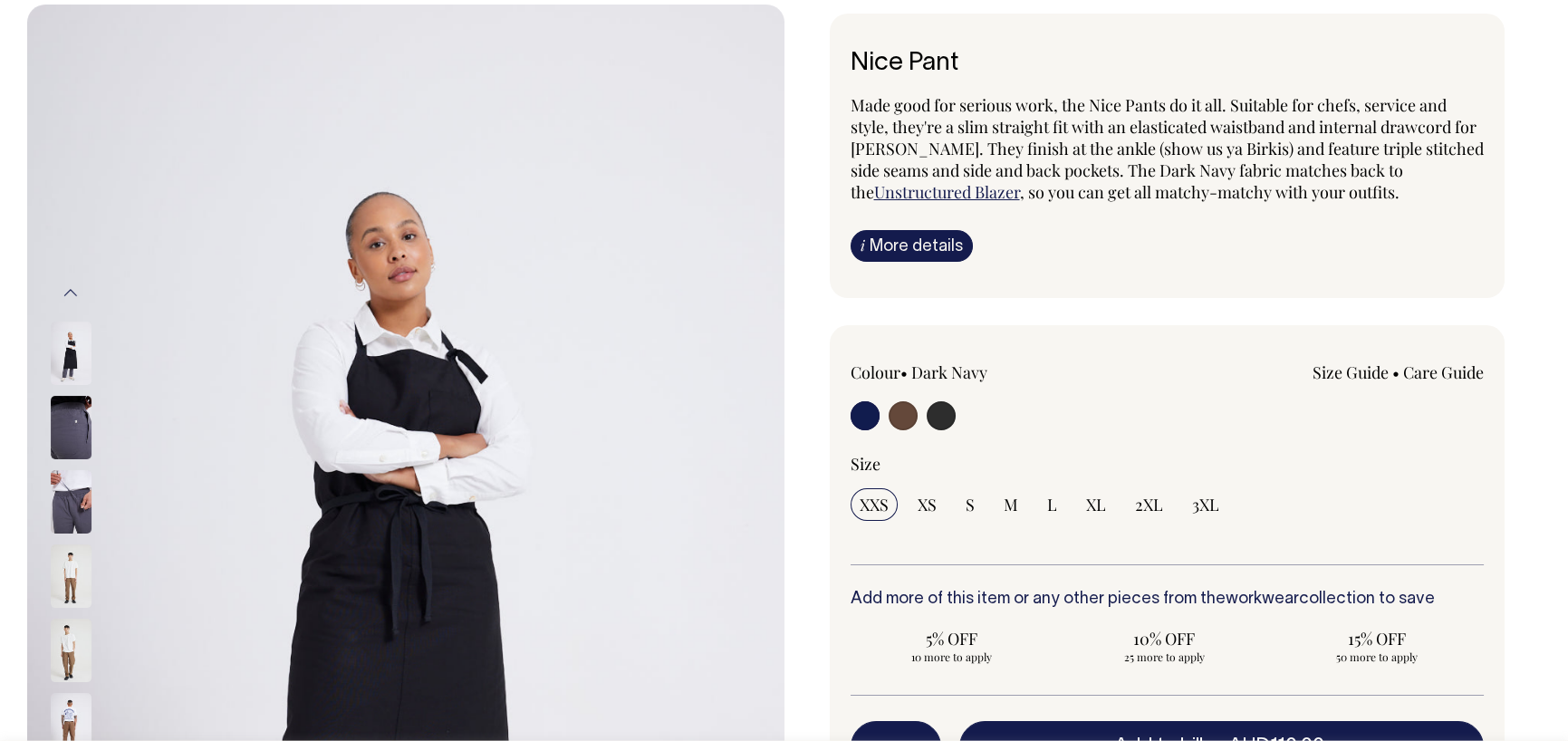
click at [72, 429] on img at bounding box center [71, 428] width 41 height 63
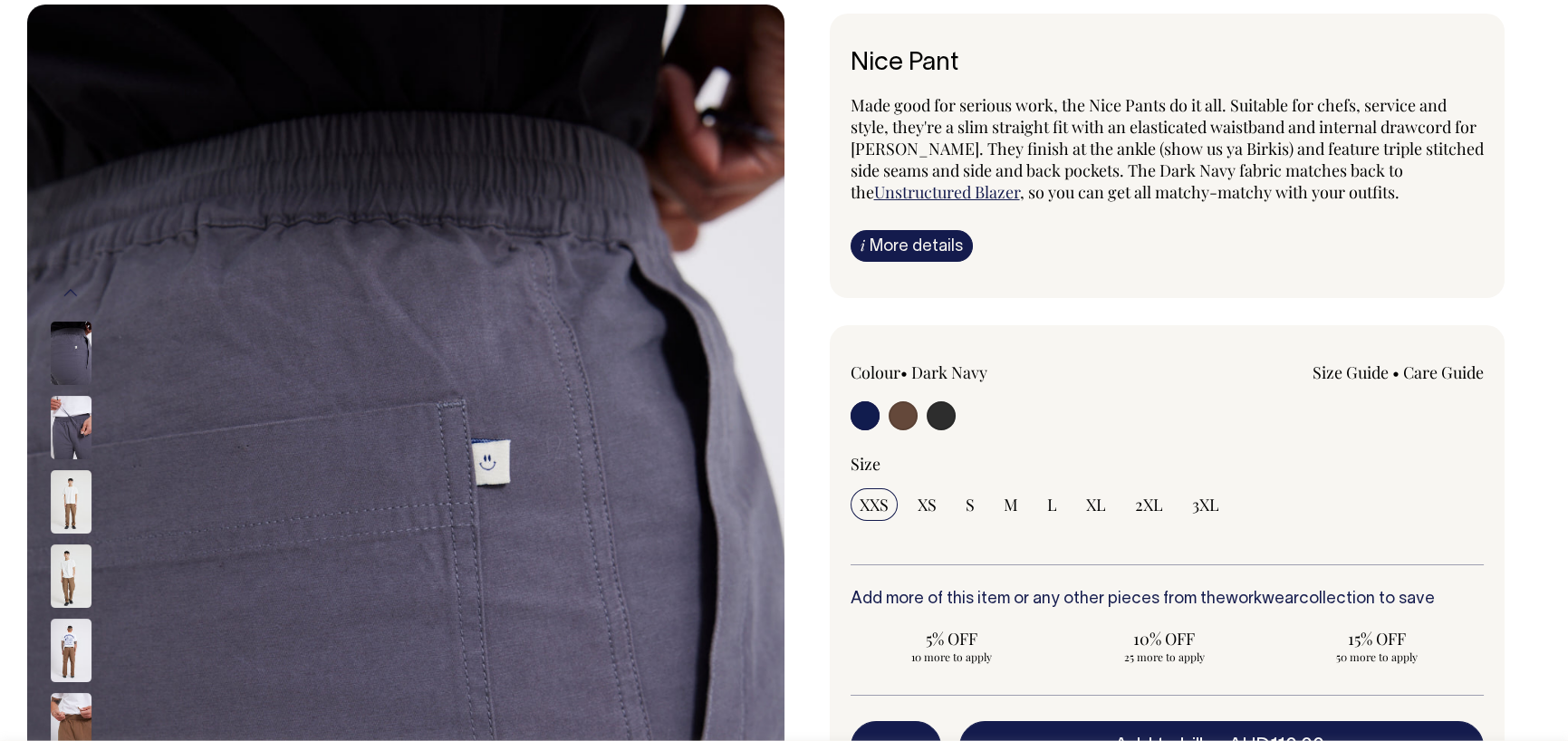
click at [72, 429] on img at bounding box center [71, 428] width 41 height 63
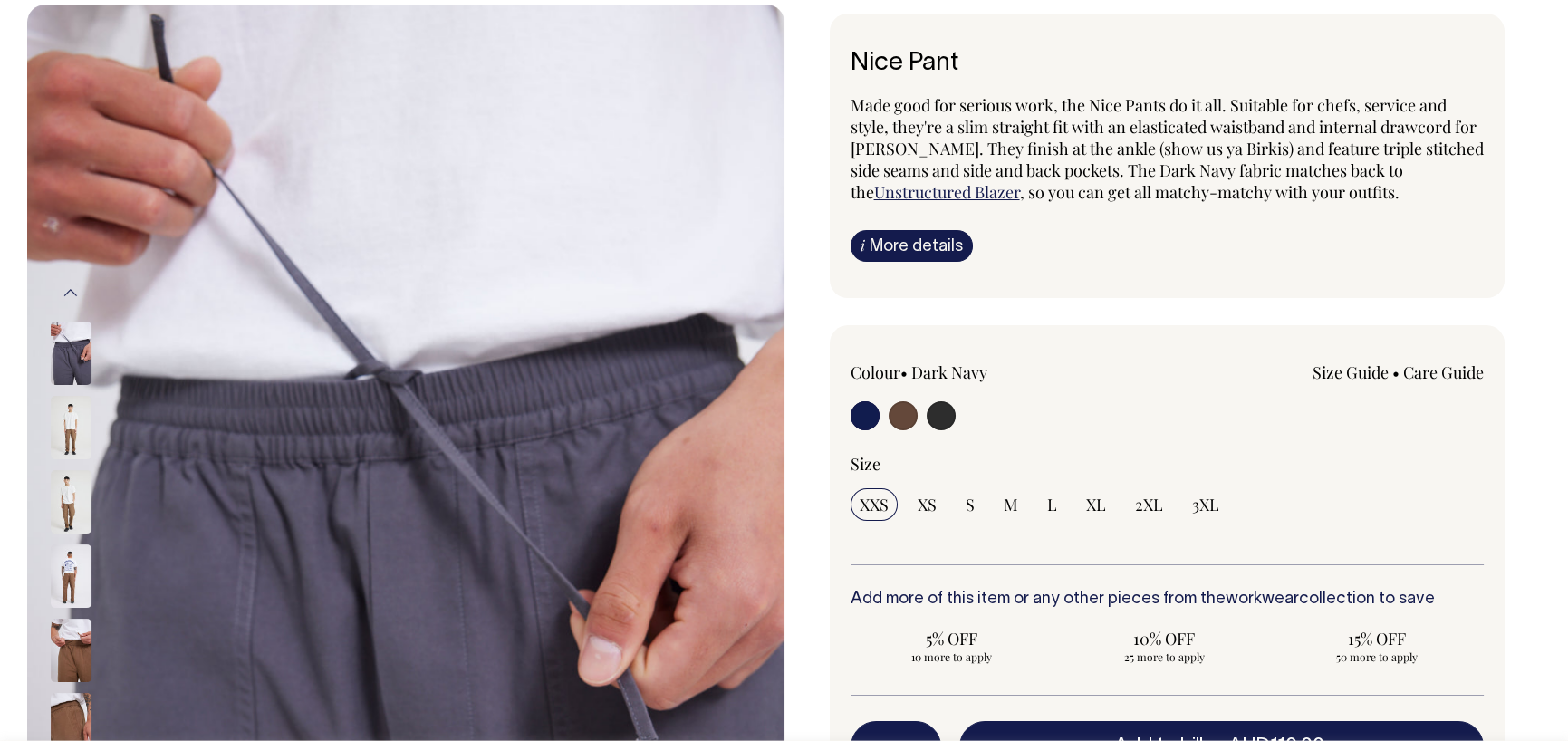
click at [71, 431] on div at bounding box center [95, 427] width 90 height 74
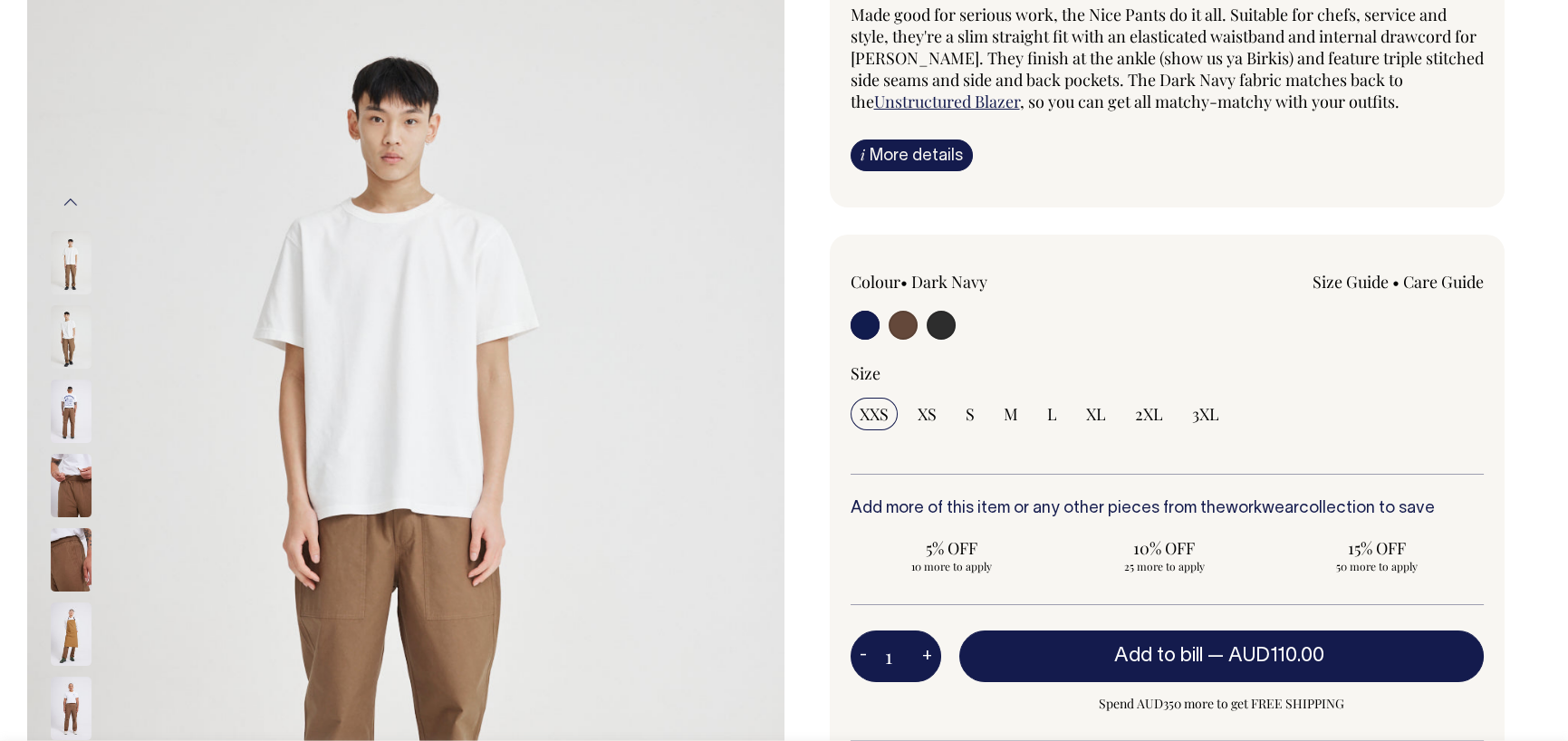
scroll to position [181, 0]
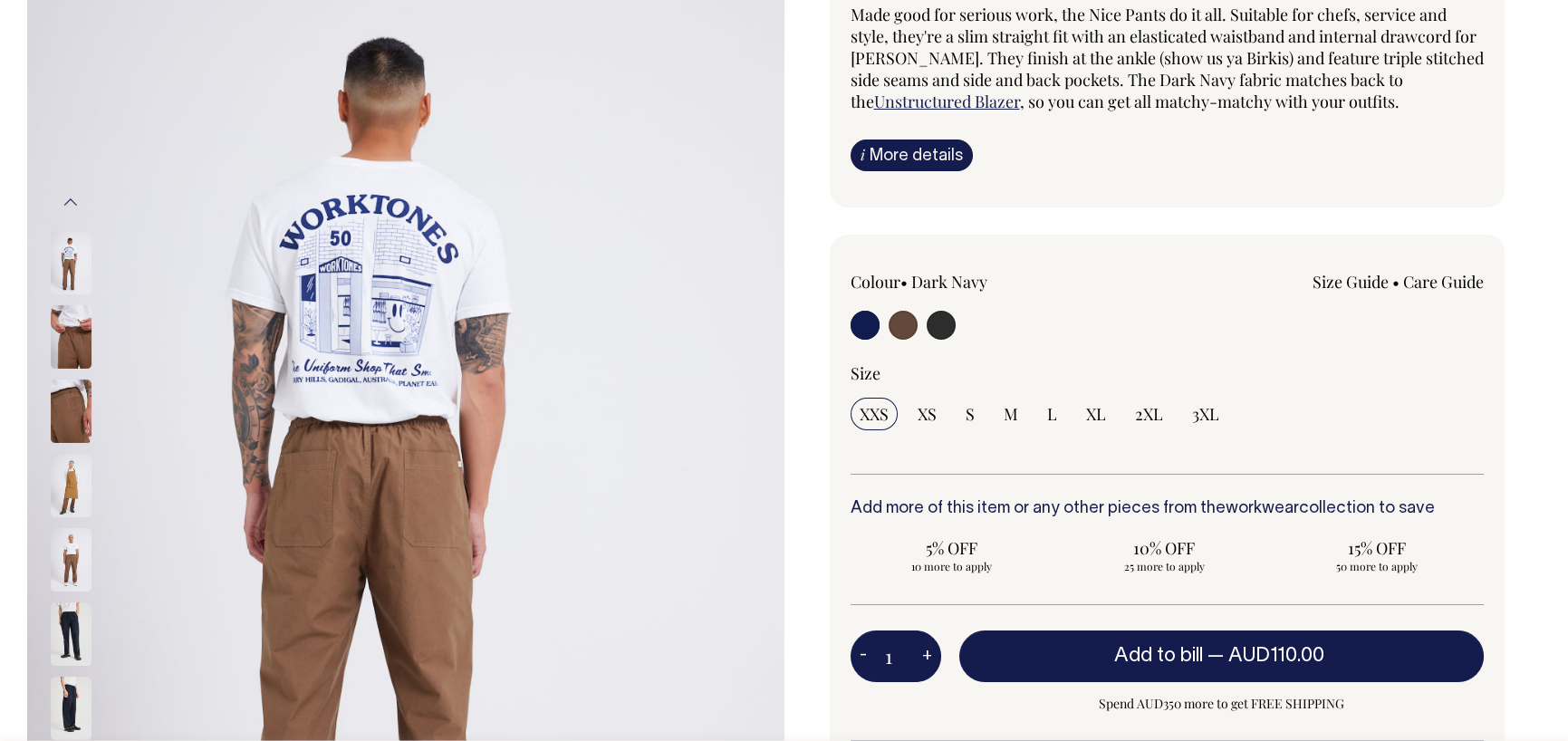
click at [68, 612] on img at bounding box center [71, 634] width 41 height 63
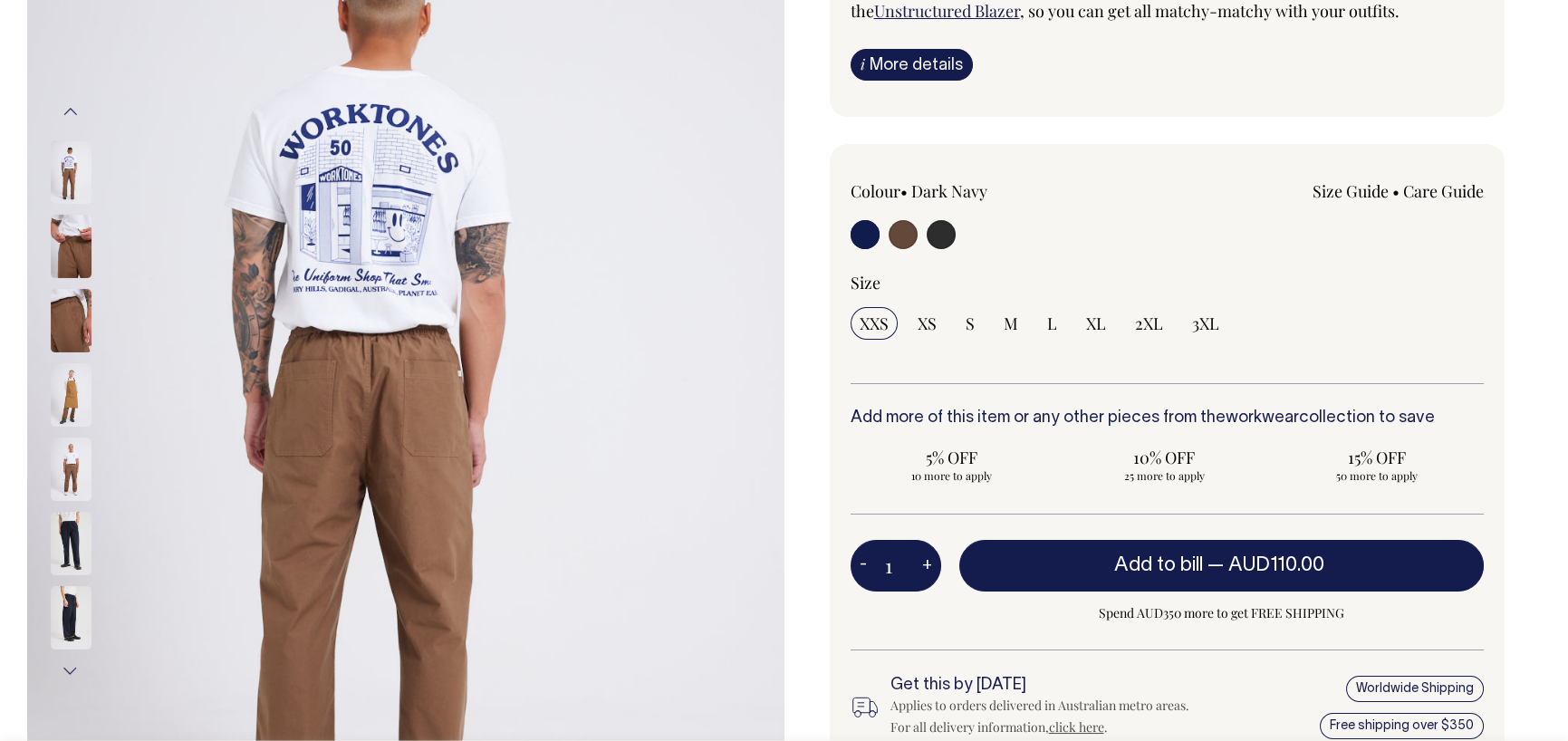
scroll to position [271, 0]
click at [1441, 188] on link "Care Guide" at bounding box center [1443, 191] width 81 height 22
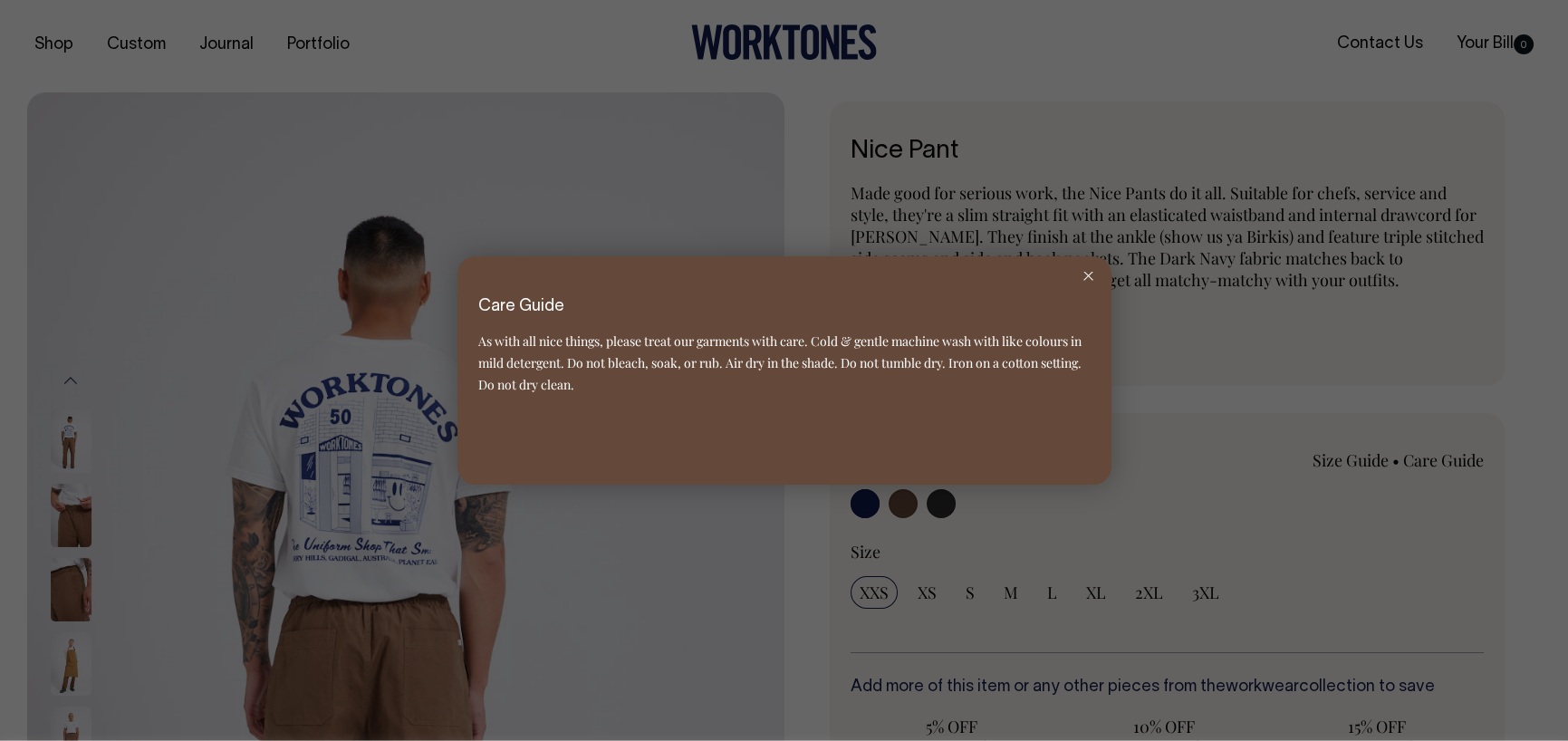
click at [1091, 280] on line at bounding box center [1088, 275] width 9 height 9
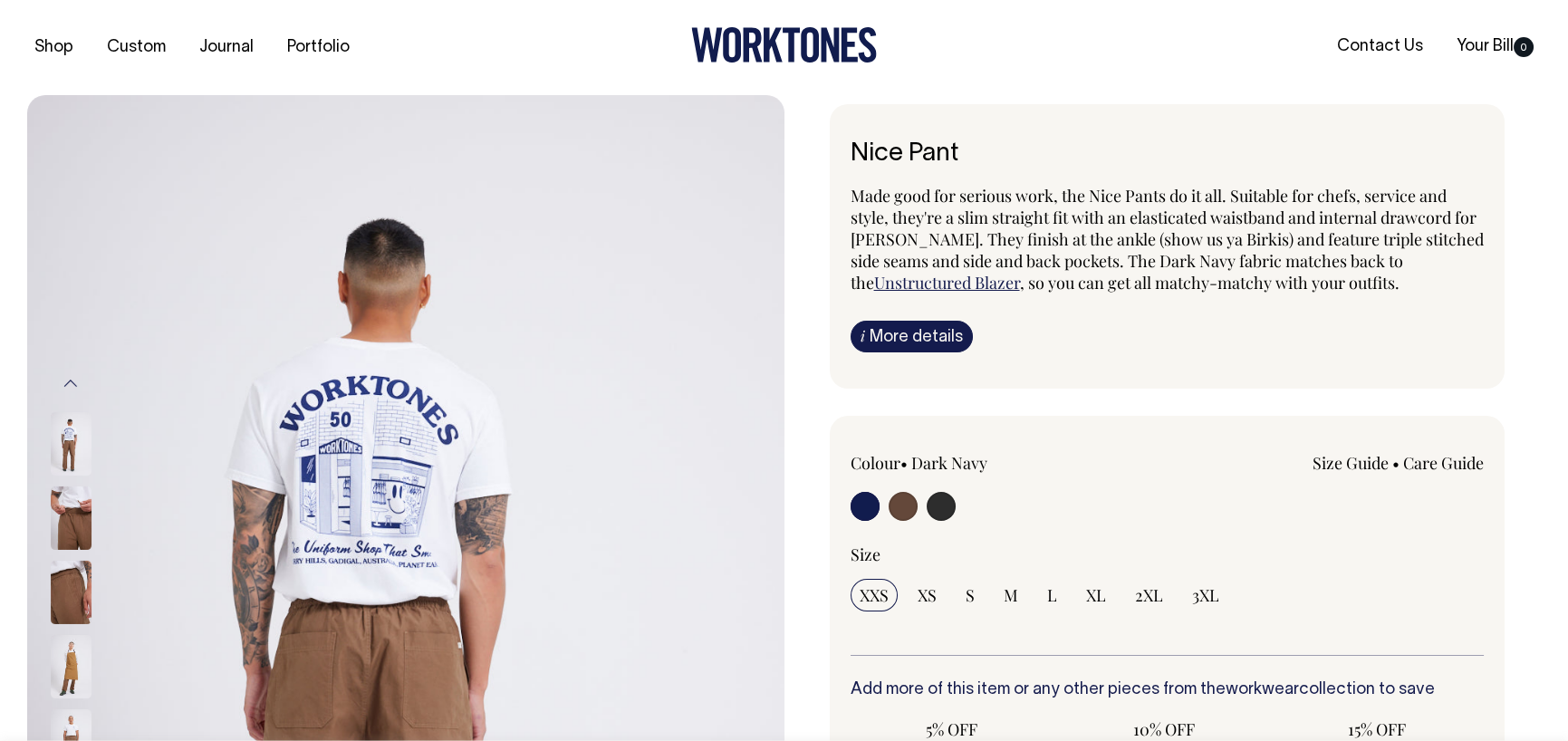
scroll to position [0, 0]
click at [1345, 458] on link "Size Guide" at bounding box center [1350, 462] width 76 height 22
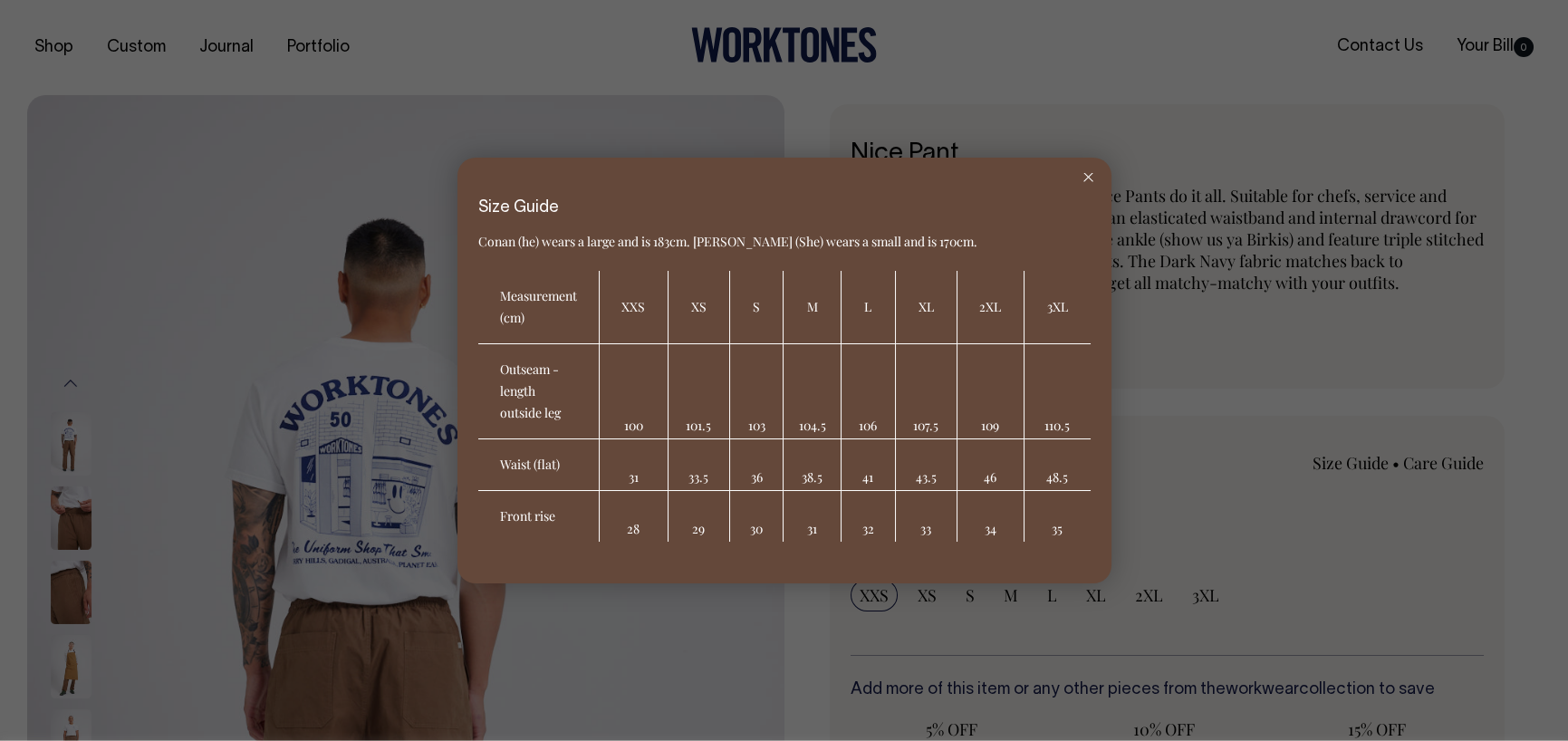
click at [1089, 176] on icon at bounding box center [1088, 176] width 10 height 9
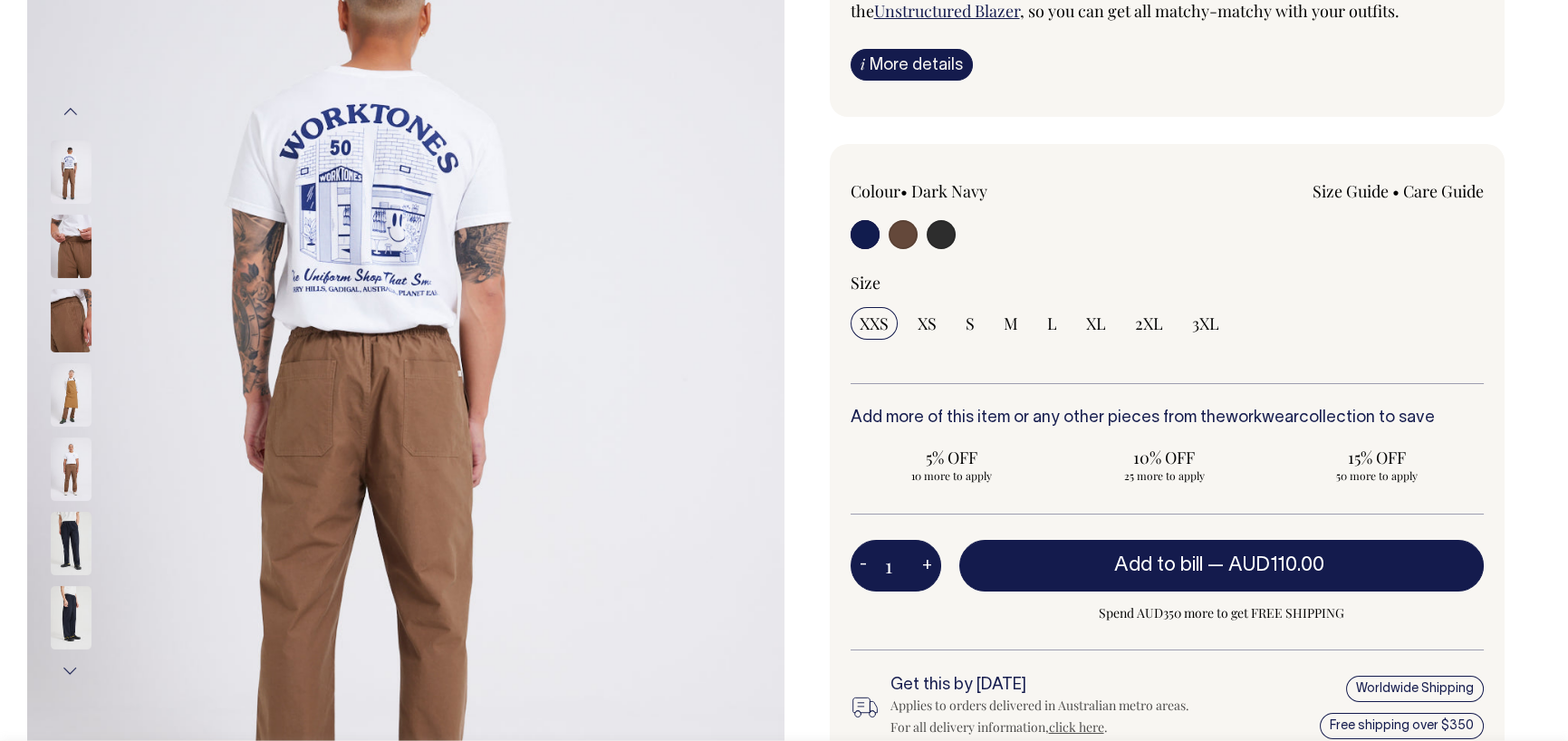
scroll to position [271, 0]
click at [53, 456] on img at bounding box center [71, 469] width 41 height 63
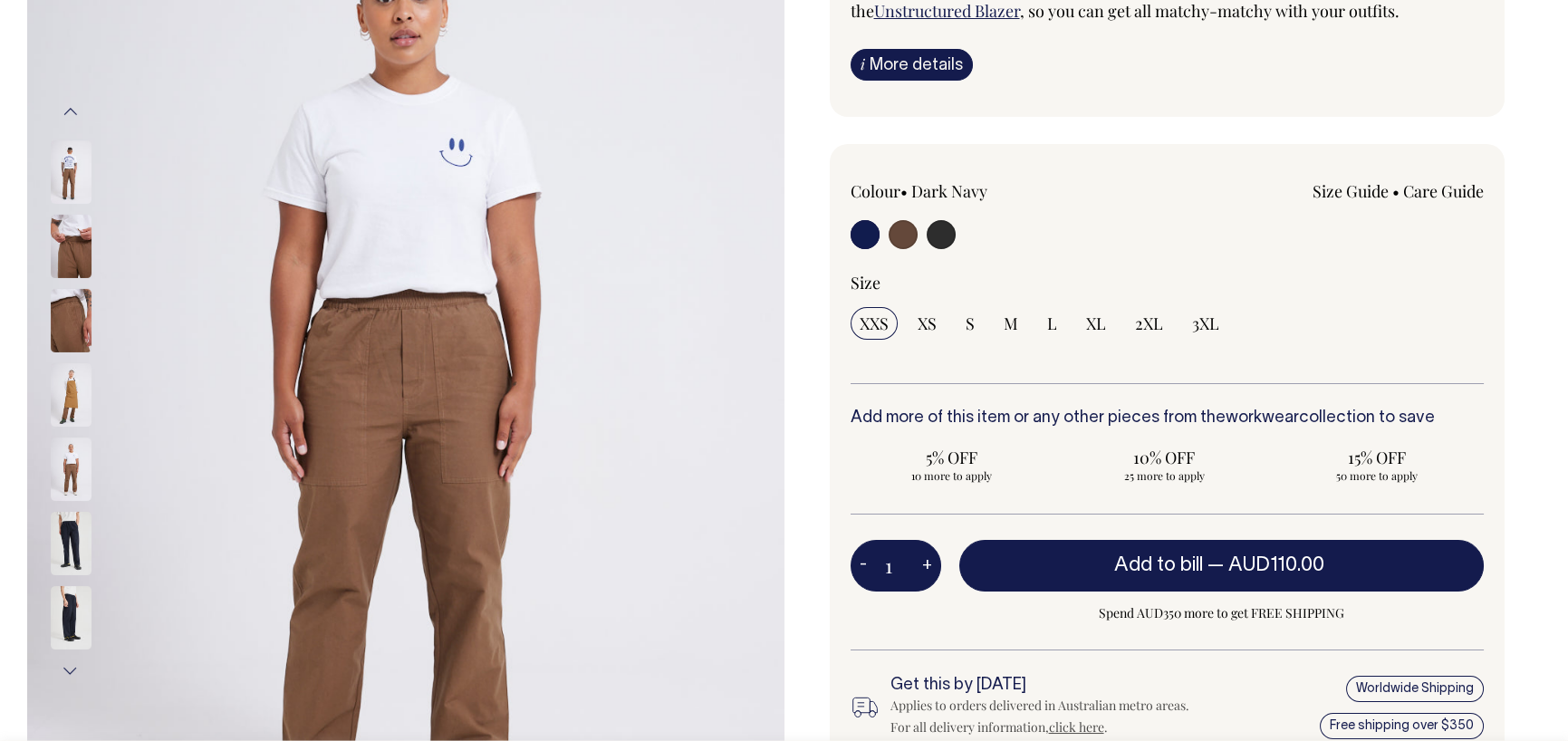
click at [74, 468] on img at bounding box center [71, 469] width 41 height 63
click at [57, 305] on img at bounding box center [71, 321] width 41 height 63
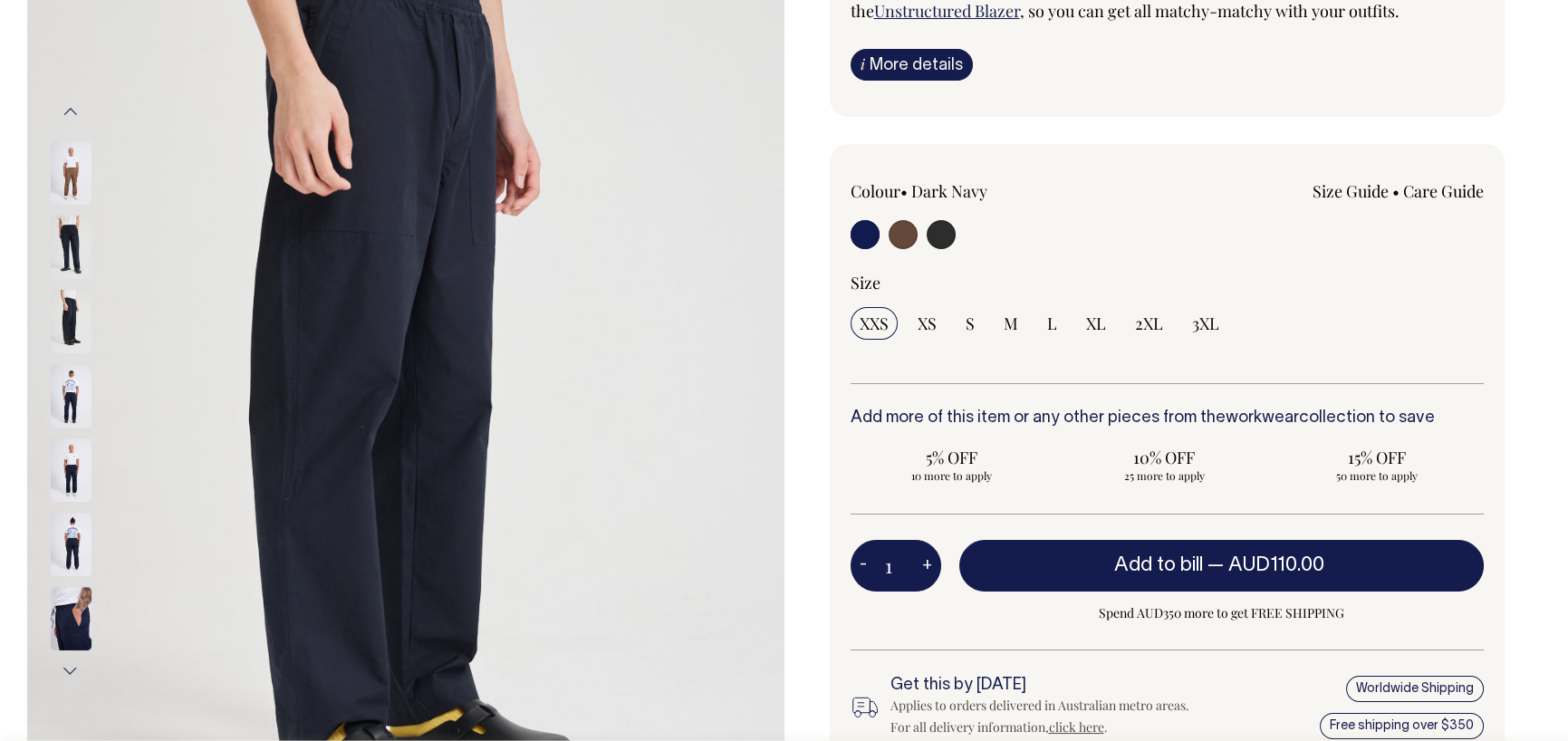
click at [73, 443] on img at bounding box center [71, 467] width 41 height 63
